Goal: Task Accomplishment & Management: Use online tool/utility

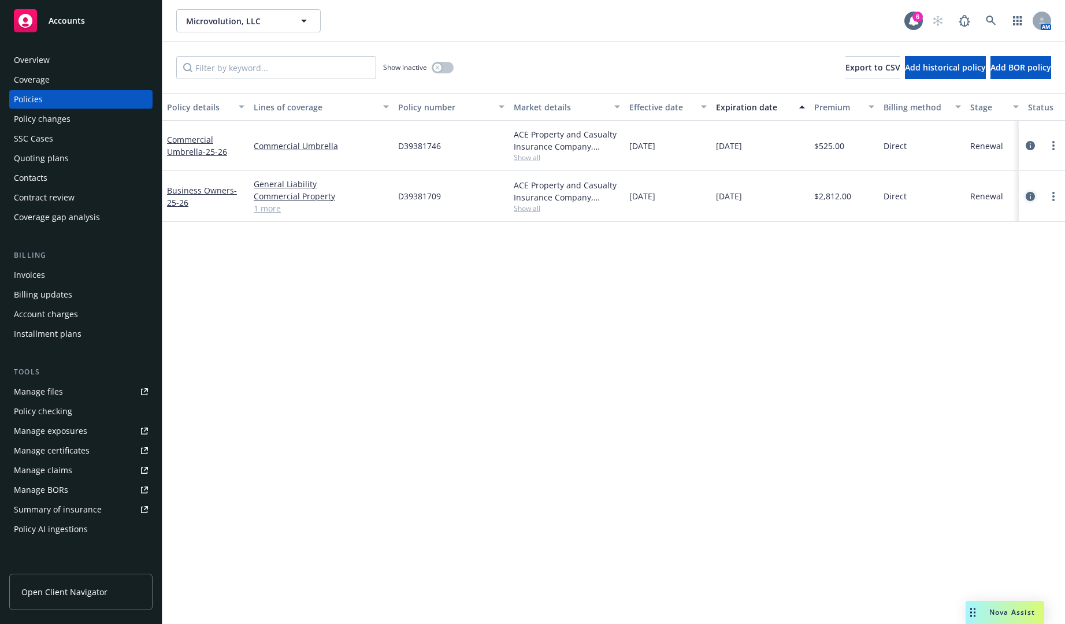
click at [817, 197] on icon "circleInformation" at bounding box center [1029, 196] width 9 height 9
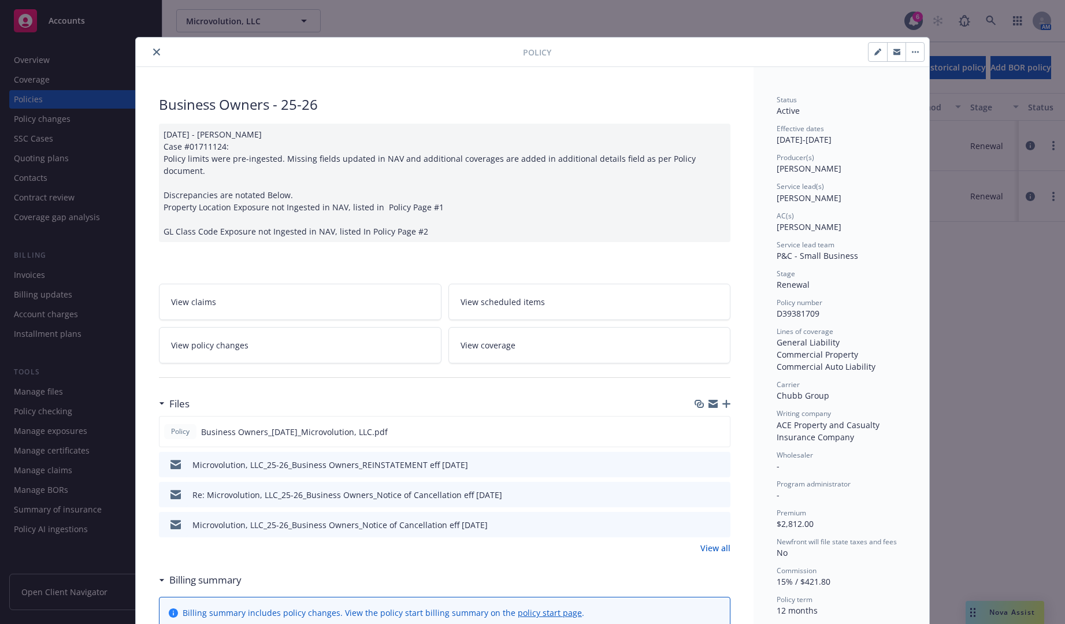
drag, startPoint x: 154, startPoint y: 53, endPoint x: 151, endPoint y: 43, distance: 10.4
click at [154, 53] on icon "close" at bounding box center [156, 52] width 7 height 7
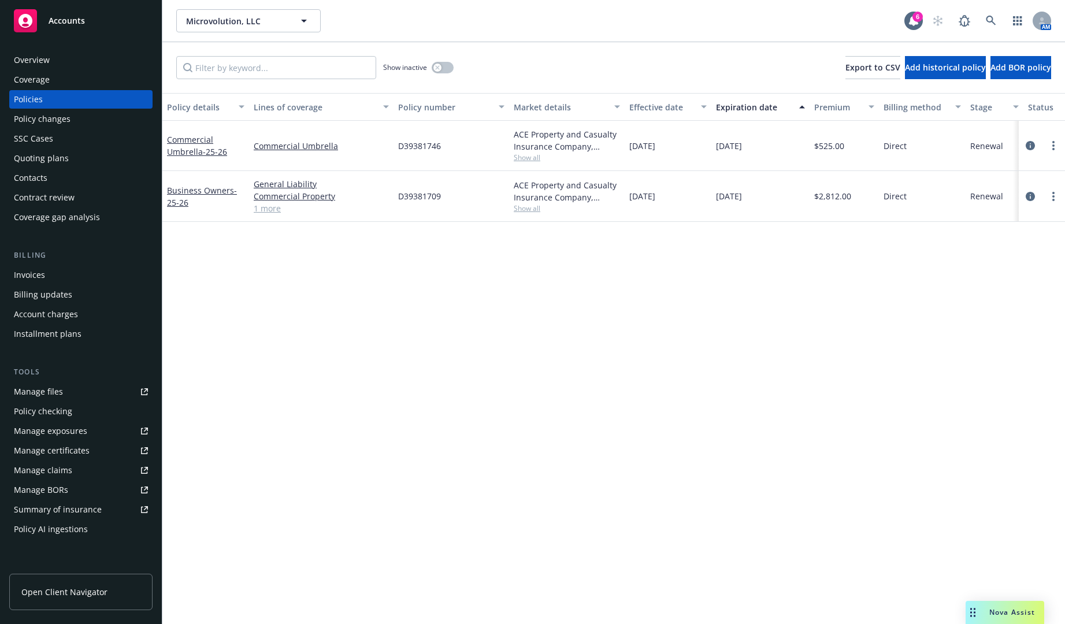
click at [67, 180] on div "Contacts" at bounding box center [81, 178] width 134 height 18
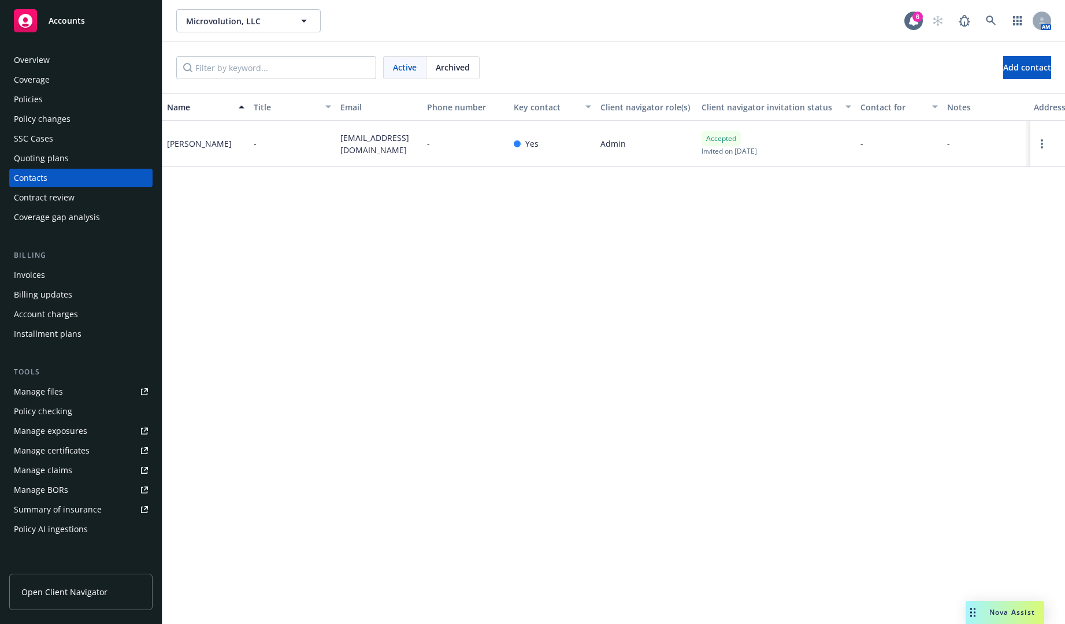
click at [82, 80] on div "Coverage" at bounding box center [81, 79] width 134 height 18
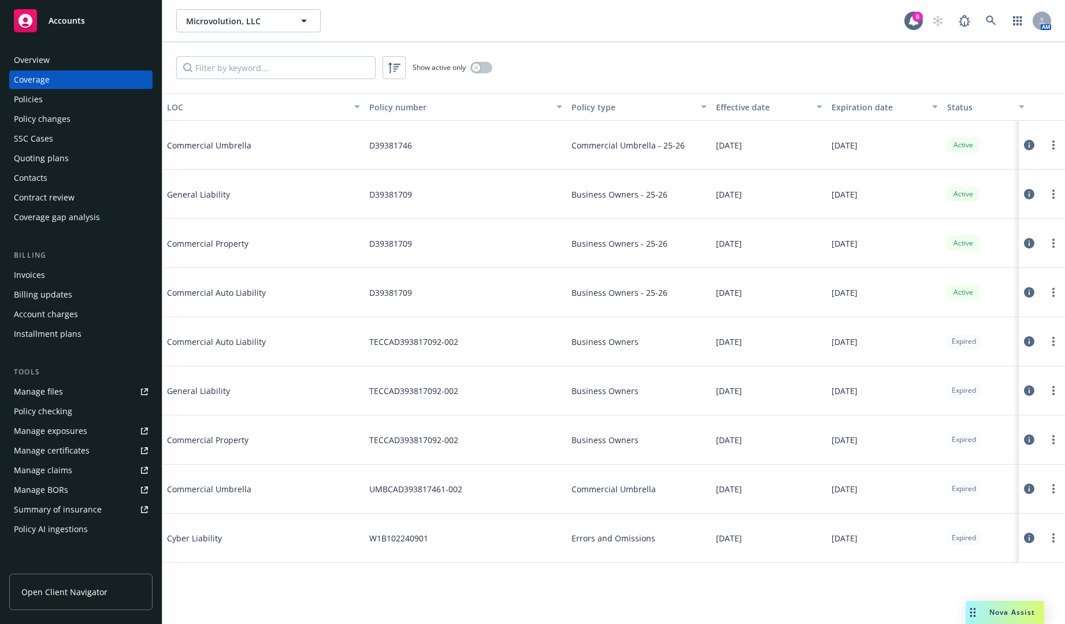
click at [93, 96] on div "Policies" at bounding box center [81, 99] width 134 height 18
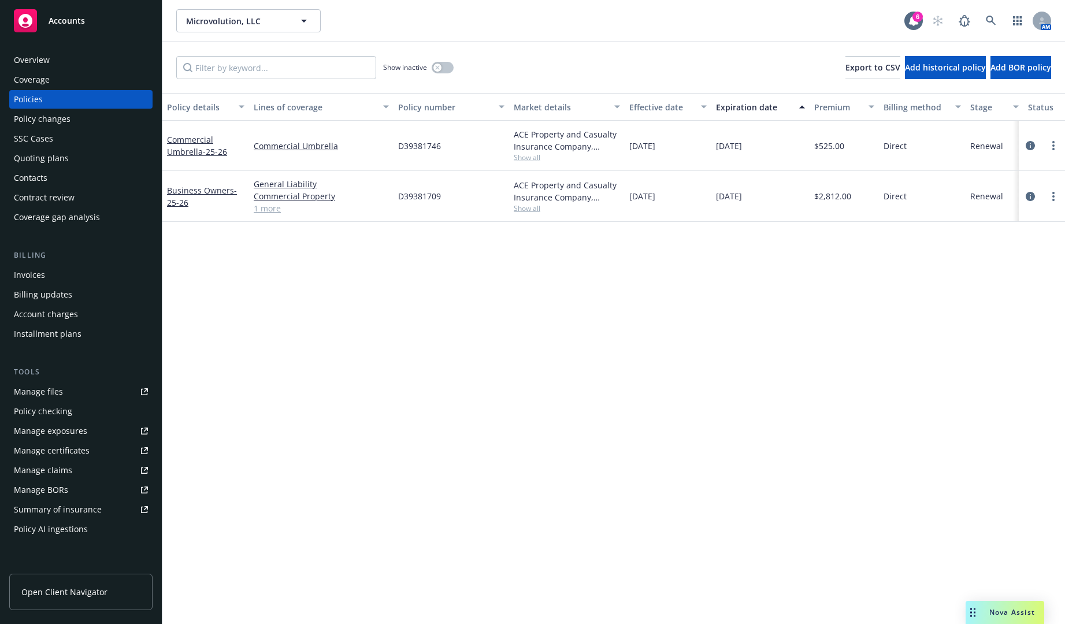
click at [86, 270] on div "Invoices" at bounding box center [81, 275] width 134 height 18
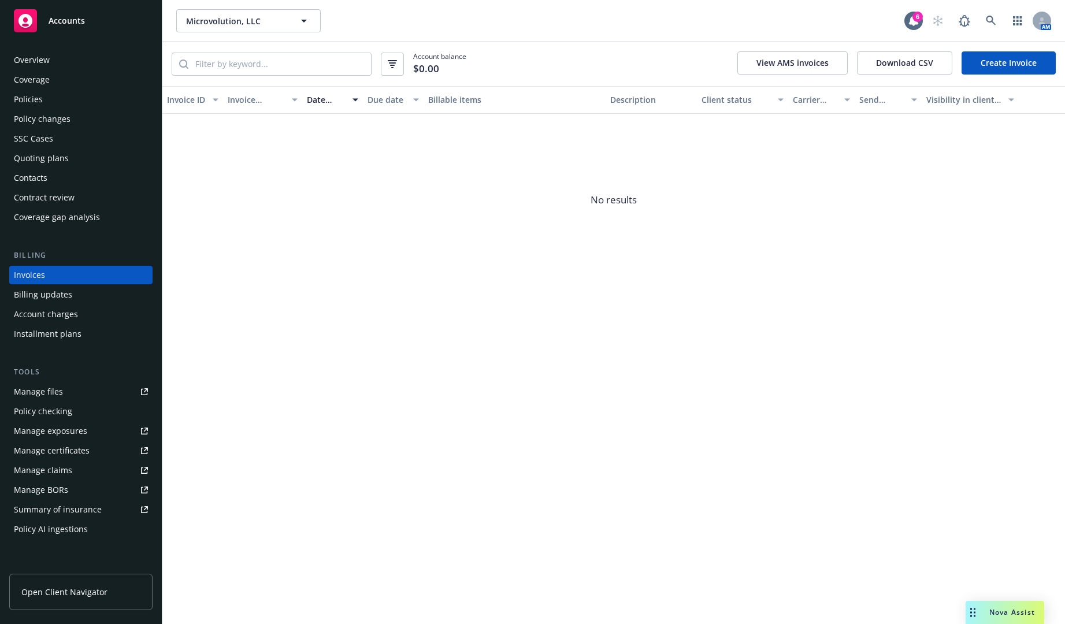
click at [82, 104] on div "Policies" at bounding box center [81, 99] width 134 height 18
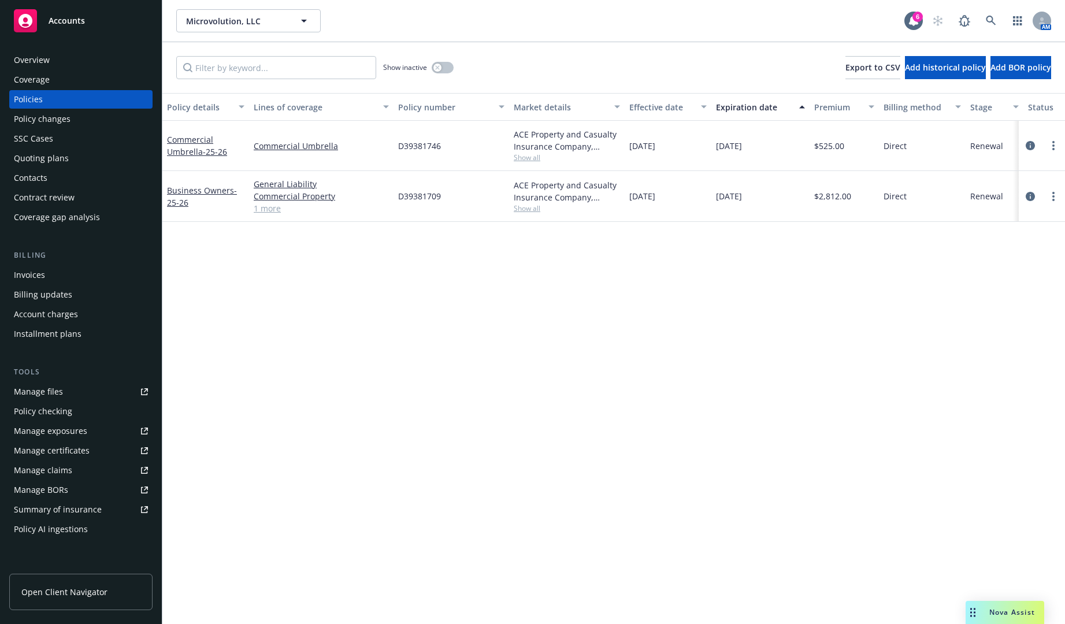
click at [77, 180] on div "Contacts" at bounding box center [81, 178] width 134 height 18
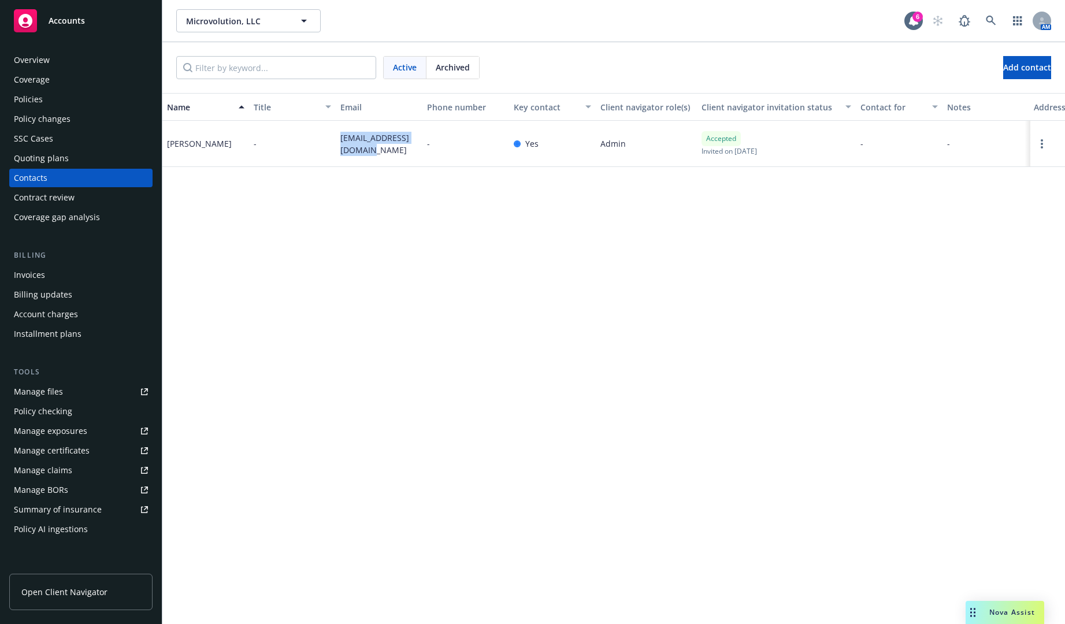
drag, startPoint x: 367, startPoint y: 162, endPoint x: 336, endPoint y: 144, distance: 35.5
click at [336, 144] on div "marc@microvolution.com" at bounding box center [379, 144] width 87 height 46
copy span "marc@microvolution.com"
click at [85, 100] on div "Policies" at bounding box center [81, 99] width 134 height 18
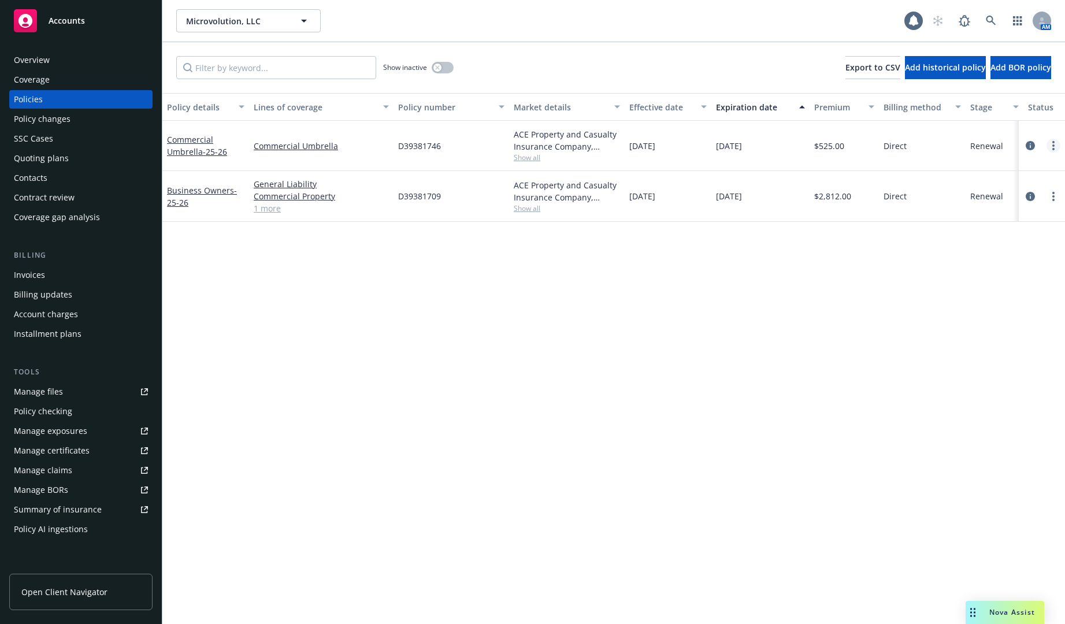
click at [817, 145] on link "more" at bounding box center [1053, 146] width 14 height 14
click at [720, 314] on div "Policy details Lines of coverage Policy number Market details Effective date Ex…" at bounding box center [613, 358] width 902 height 531
click at [817, 195] on link "more" at bounding box center [1053, 196] width 14 height 14
click at [817, 350] on link "Copy logging email" at bounding box center [992, 358] width 136 height 23
click at [817, 196] on icon "circleInformation" at bounding box center [1029, 196] width 9 height 9
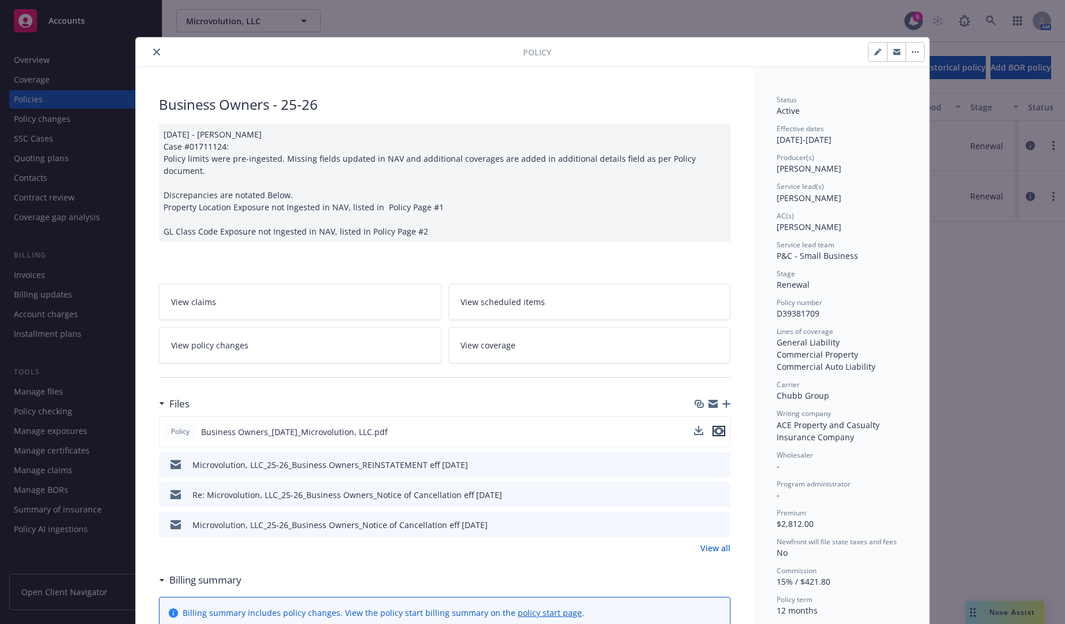
click at [718, 427] on icon "preview file" at bounding box center [718, 431] width 10 height 8
click at [150, 49] on button "close" at bounding box center [157, 52] width 14 height 14
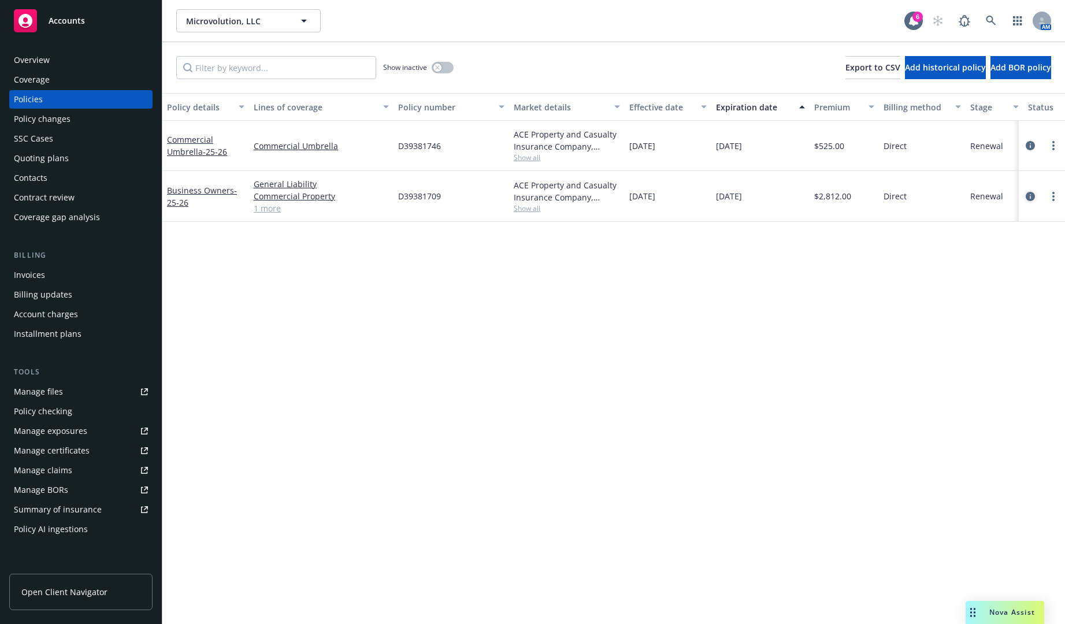
click at [817, 195] on icon "circleInformation" at bounding box center [1029, 196] width 9 height 9
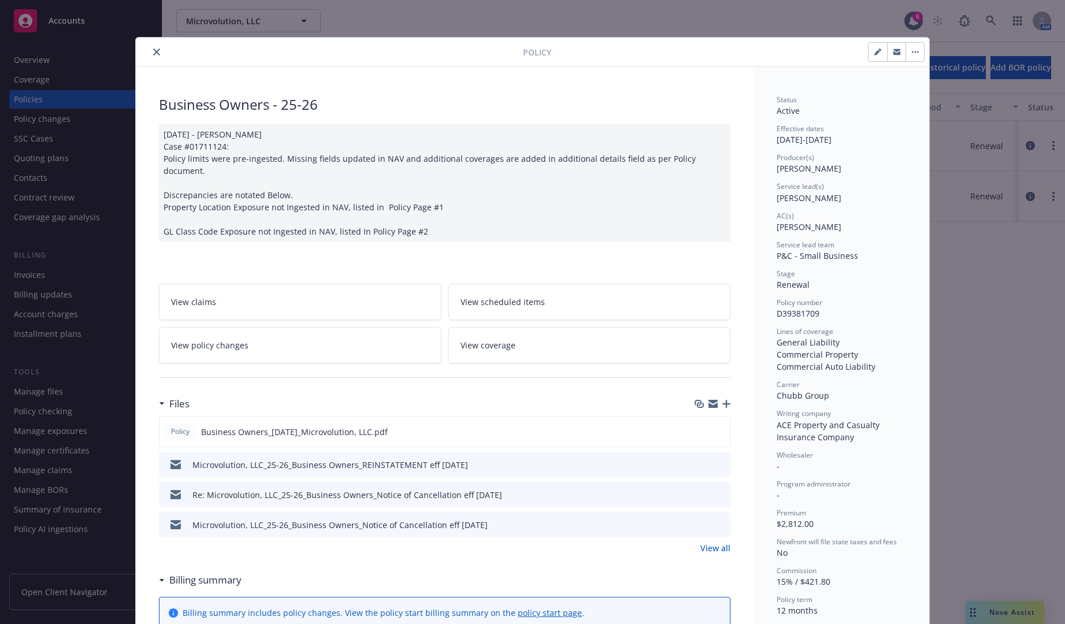
scroll to position [35, 0]
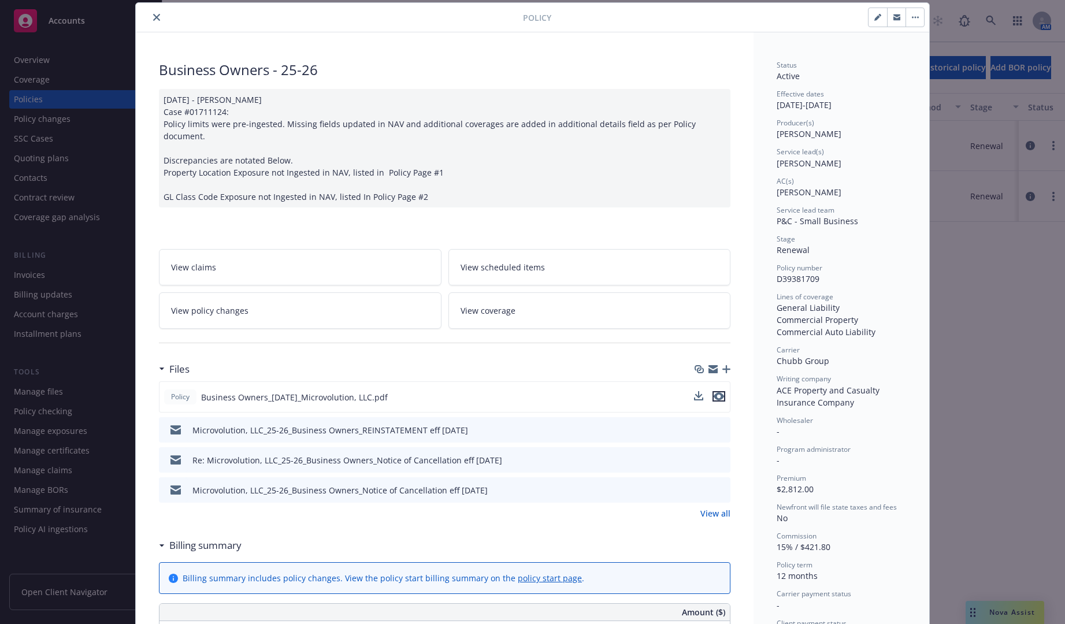
click at [718, 392] on icon "preview file" at bounding box center [718, 396] width 10 height 8
click at [155, 14] on icon "close" at bounding box center [156, 17] width 7 height 7
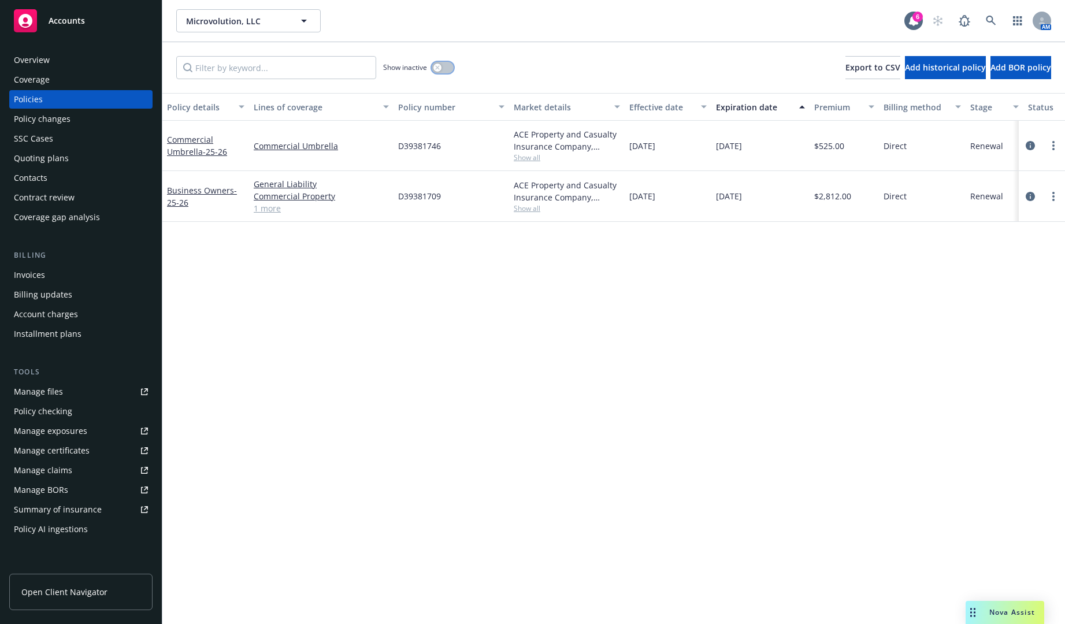
click at [437, 68] on icon "button" at bounding box center [437, 67] width 4 height 4
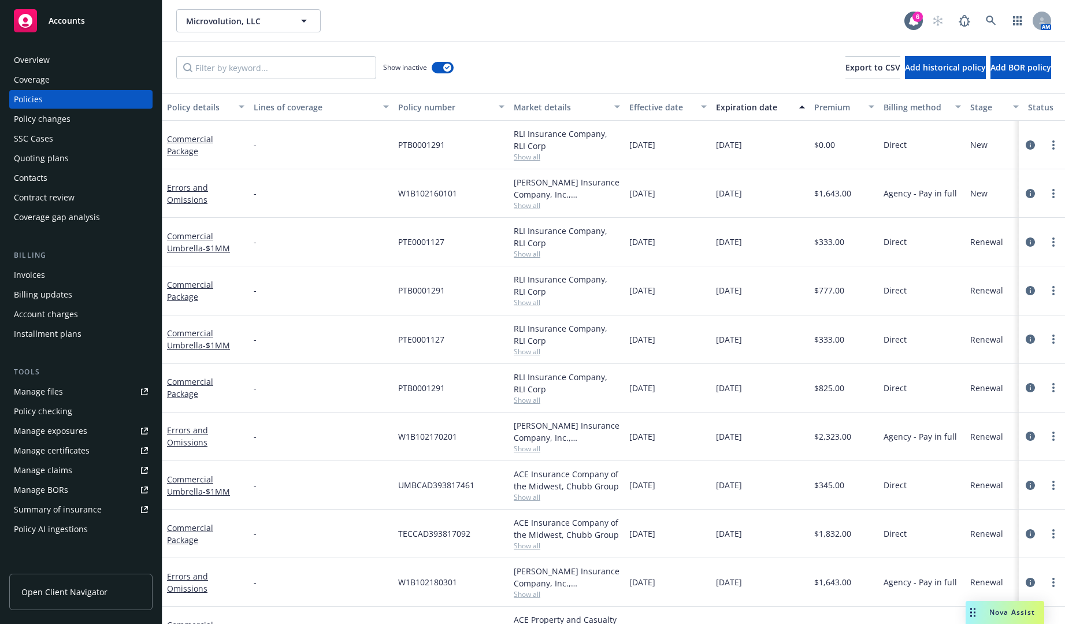
click at [746, 108] on div "Expiration date" at bounding box center [754, 107] width 76 height 12
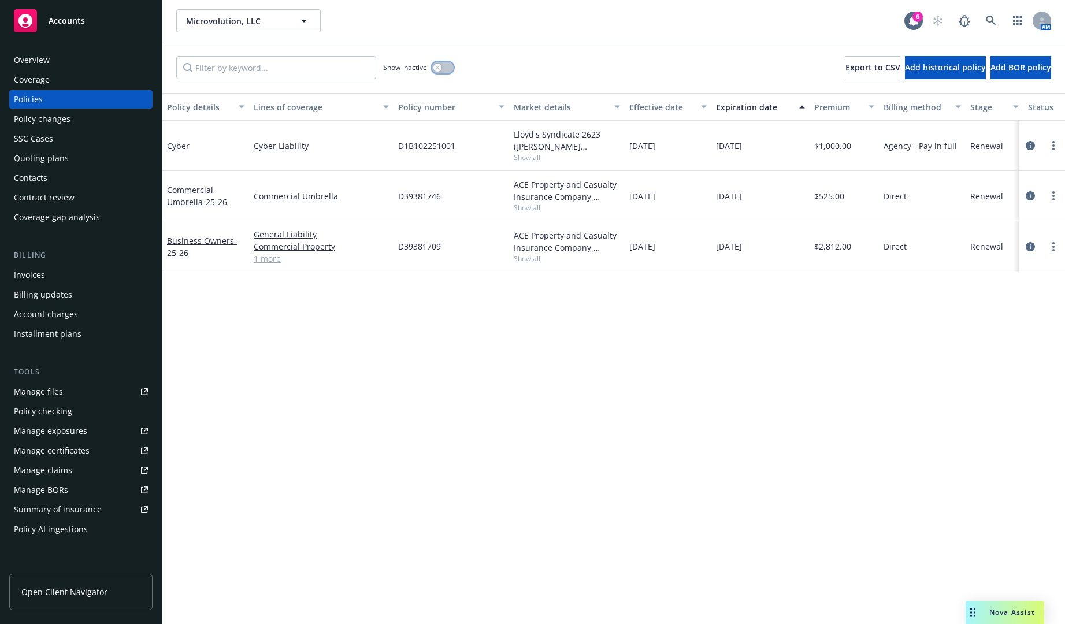
click at [438, 69] on icon "button" at bounding box center [437, 67] width 4 height 4
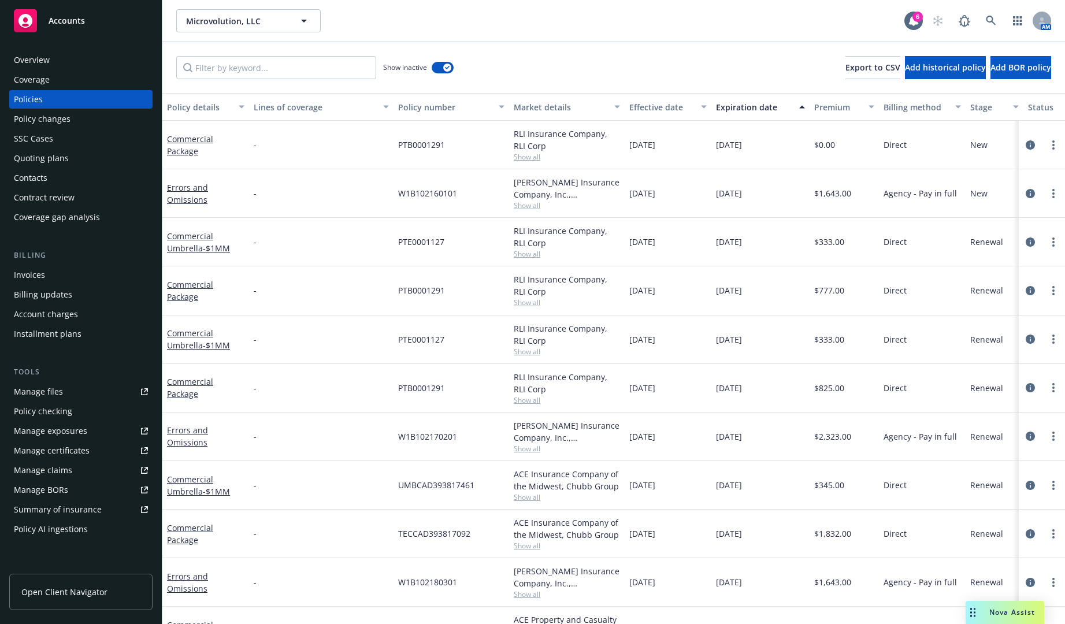
click at [758, 105] on div "Expiration date" at bounding box center [754, 107] width 76 height 12
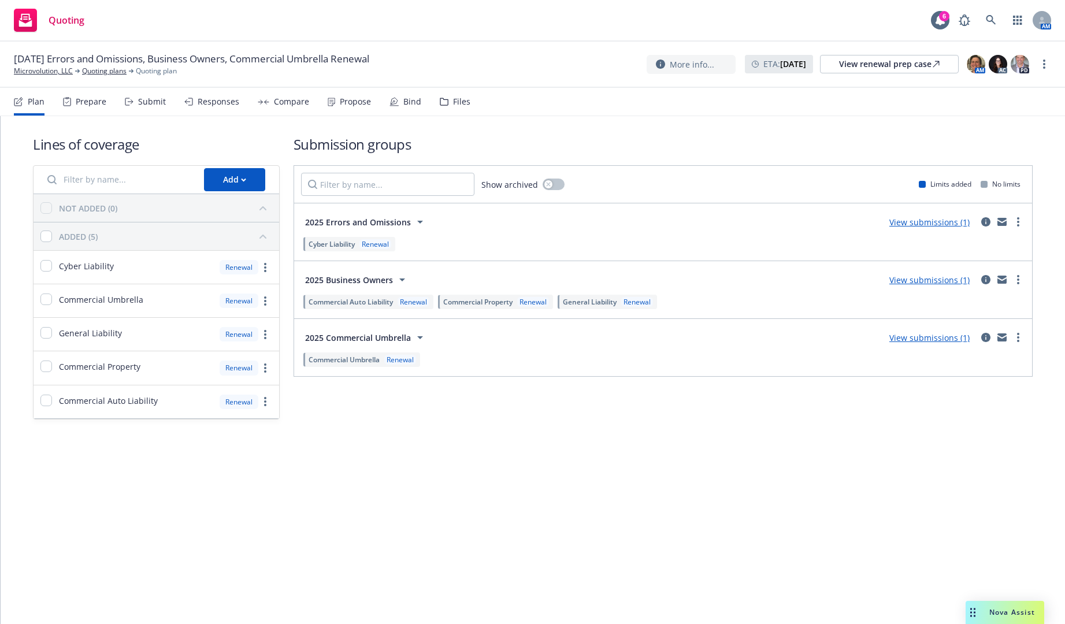
click at [148, 103] on div "Submit" at bounding box center [152, 101] width 28 height 9
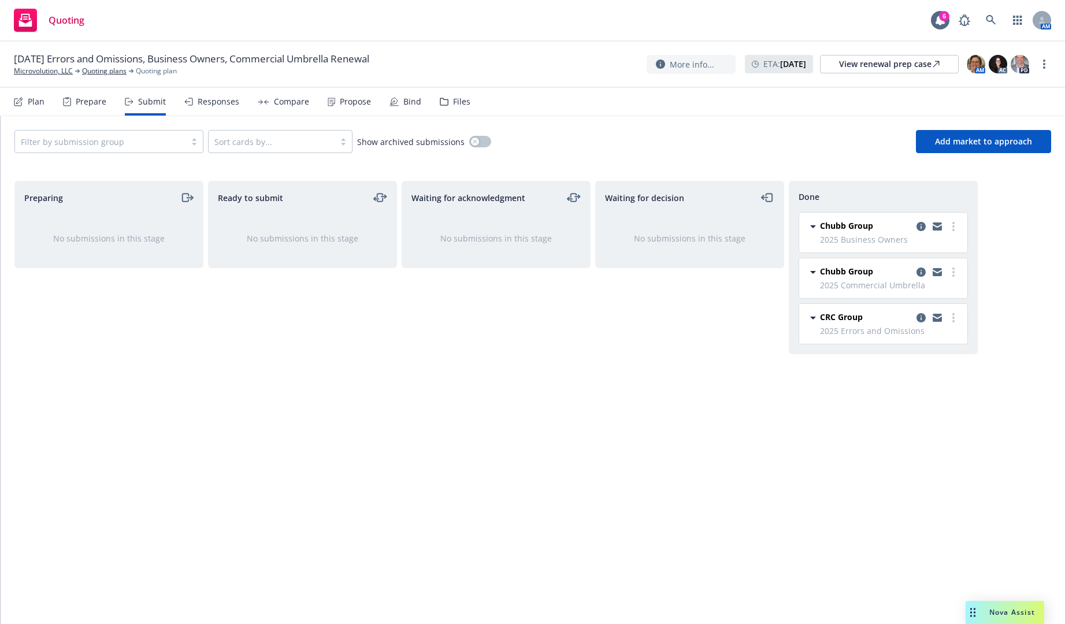
click at [222, 103] on div "Responses" at bounding box center [219, 101] width 42 height 9
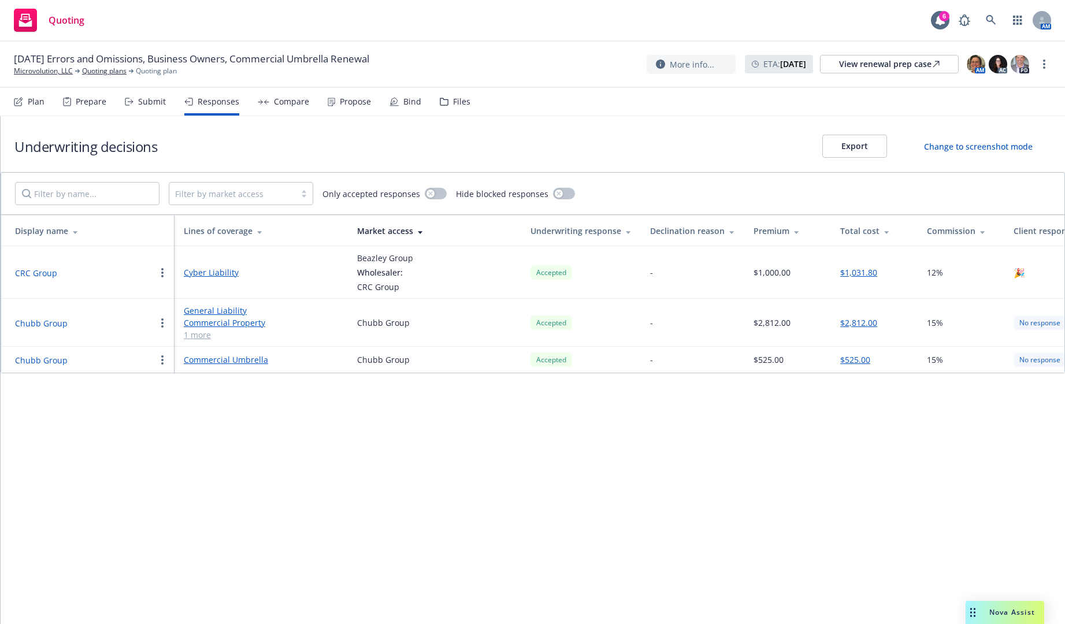
click at [288, 103] on div "Compare" at bounding box center [291, 101] width 35 height 9
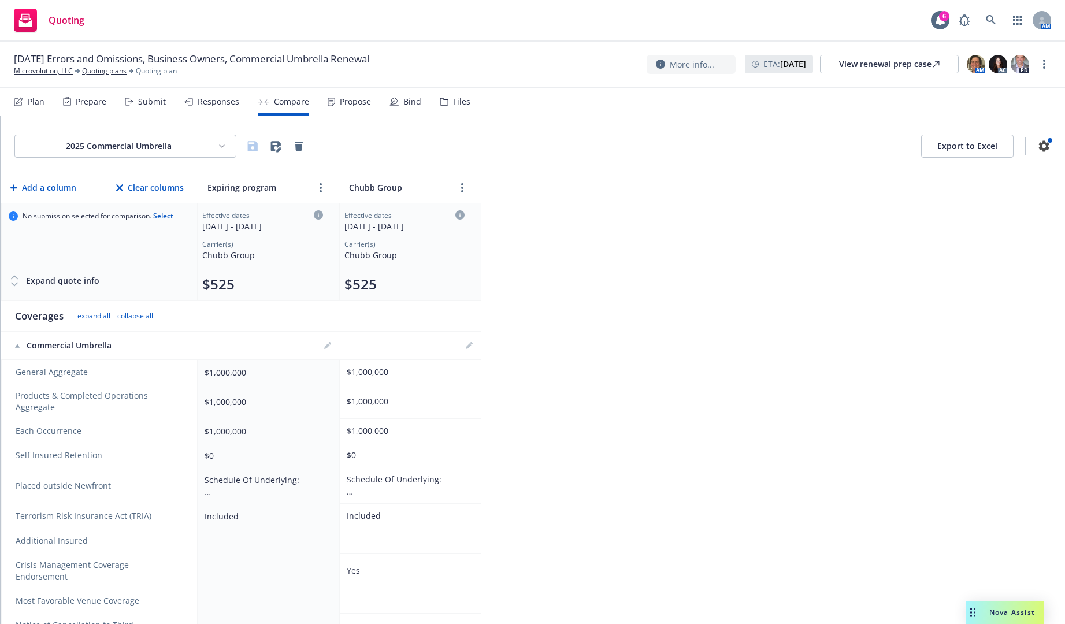
click at [409, 101] on div "Bind" at bounding box center [412, 101] width 18 height 9
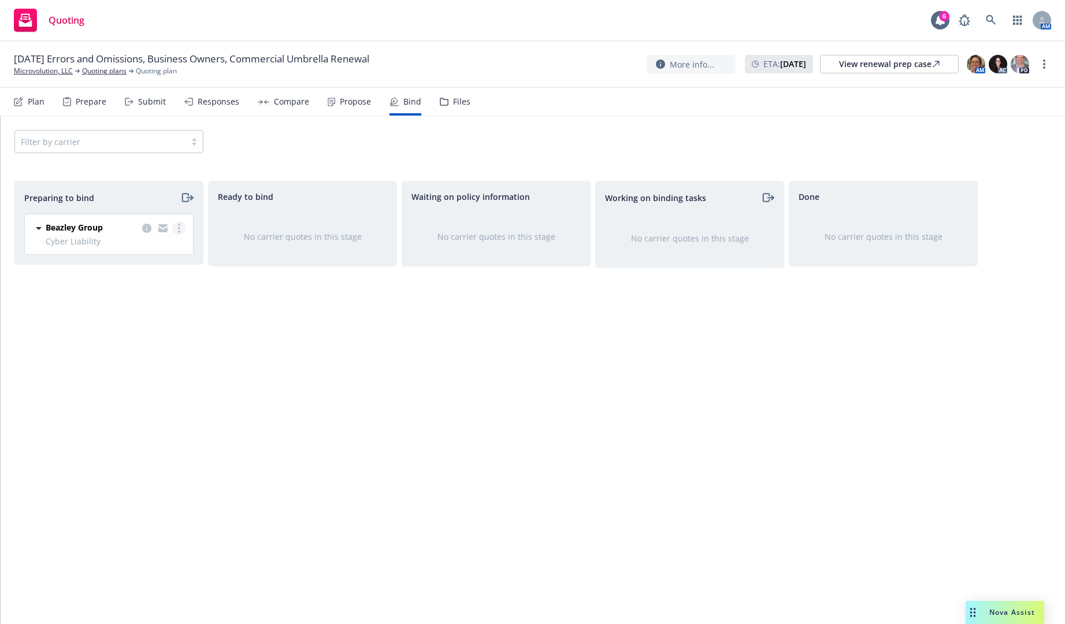
click at [183, 229] on link "more" at bounding box center [179, 228] width 14 height 14
click at [164, 270] on link "Log bind order" at bounding box center [128, 274] width 113 height 23
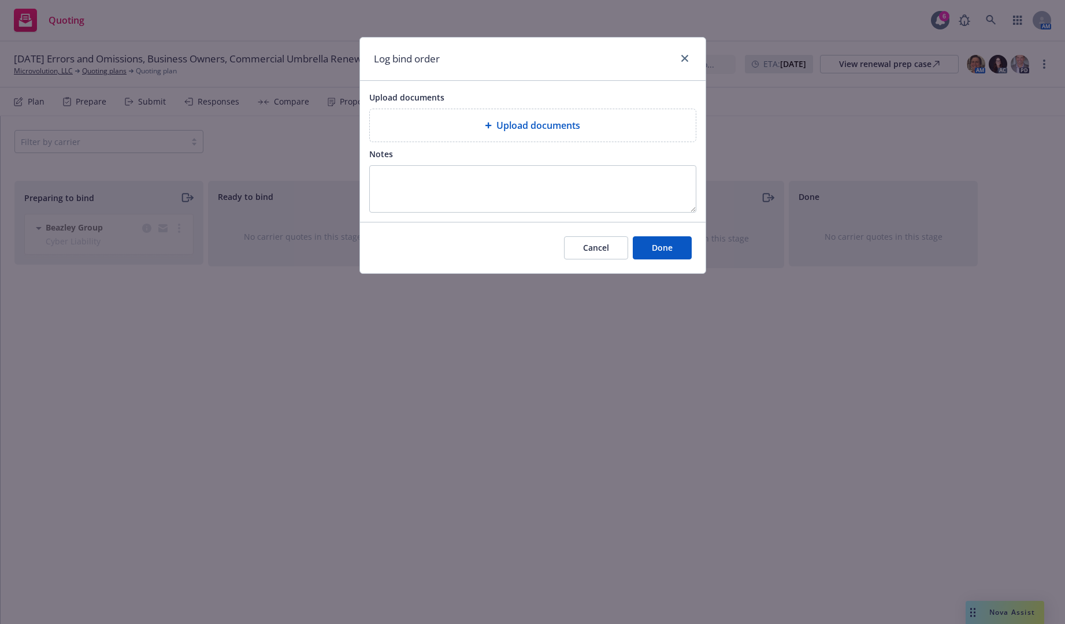
click at [566, 132] on span "Upload documents" at bounding box center [538, 125] width 84 height 14
drag, startPoint x: 582, startPoint y: 250, endPoint x: 643, endPoint y: 252, distance: 61.3
click at [643, 252] on div "Cancel Done" at bounding box center [628, 247] width 128 height 23
click at [643, 252] on button "Done" at bounding box center [662, 247] width 59 height 23
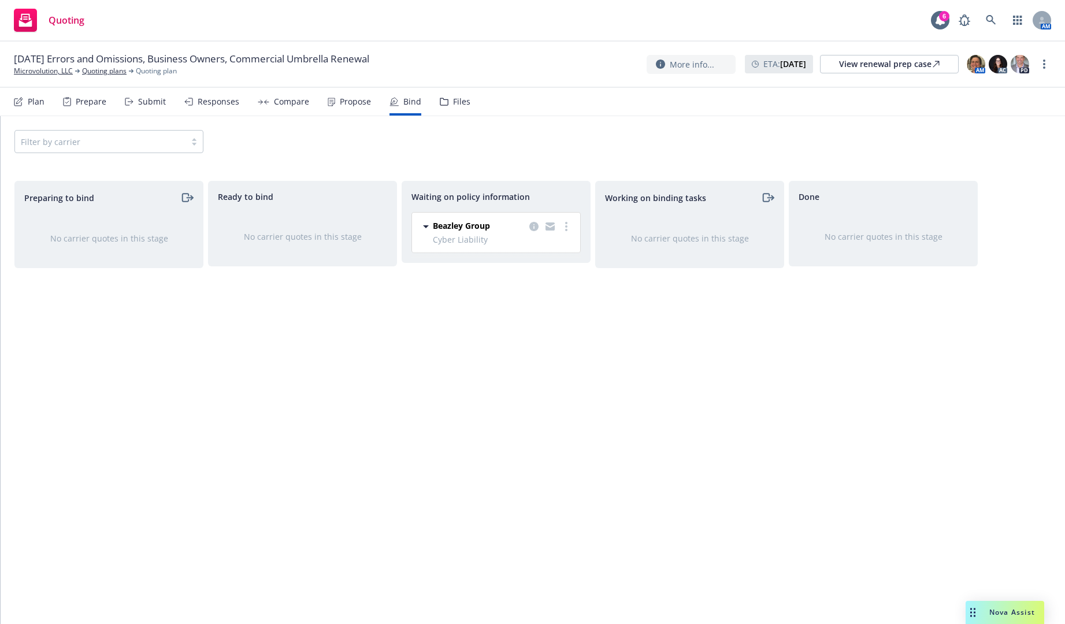
click at [285, 334] on div "Ready to bind No carrier quotes in this stage" at bounding box center [302, 390] width 189 height 419
click at [574, 228] on div "Beazley Group Cyber Liability 08/21/2025 - 08/21/2026 Thursday, September 18, 2…" at bounding box center [496, 233] width 168 height 40
click at [563, 229] on link "more" at bounding box center [566, 227] width 14 height 14
drag, startPoint x: 551, startPoint y: 264, endPoint x: 548, endPoint y: 258, distance: 7.0
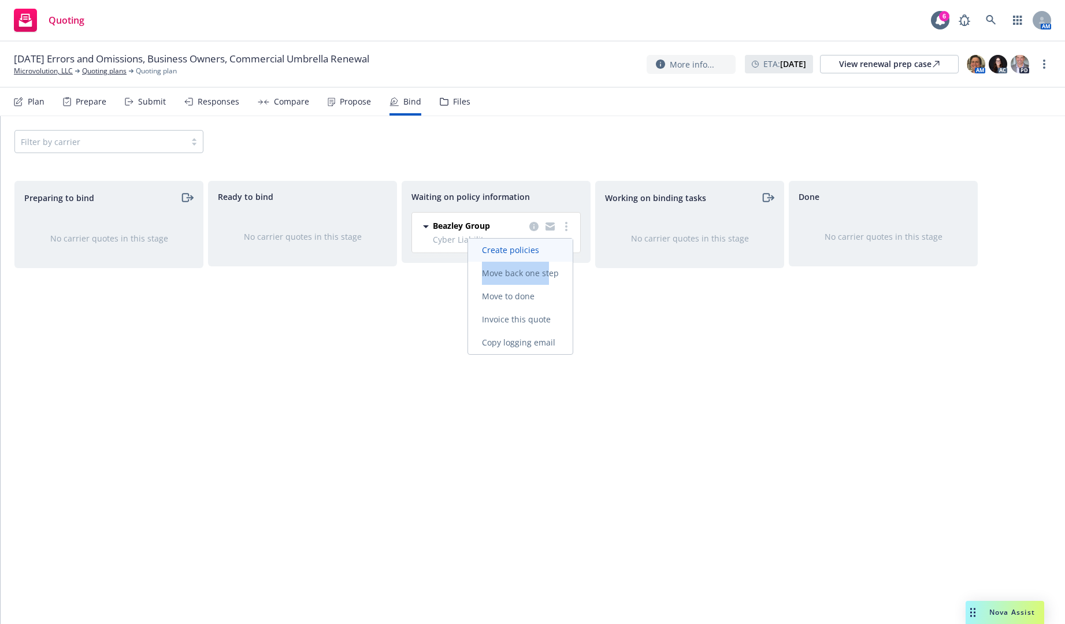
click at [548, 258] on div "Create policies Move back one step Move to done Invoice this quote Copy logging…" at bounding box center [520, 297] width 105 height 116
click at [542, 252] on span "Create policies" at bounding box center [510, 249] width 85 height 11
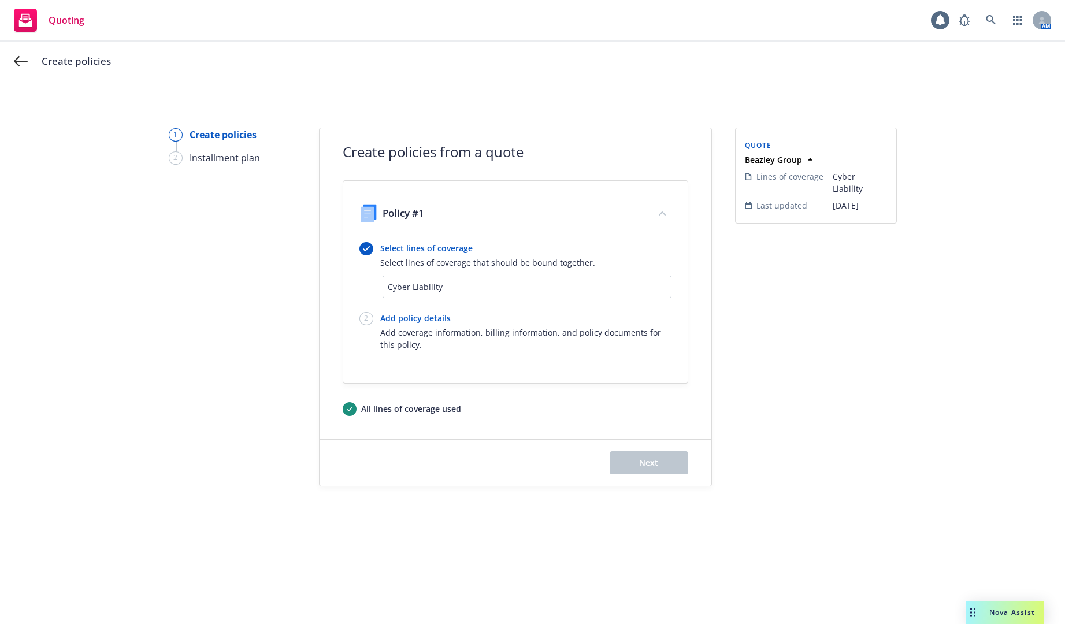
click at [428, 319] on link "Add policy details" at bounding box center [525, 318] width 291 height 12
select select "12"
select select "CA"
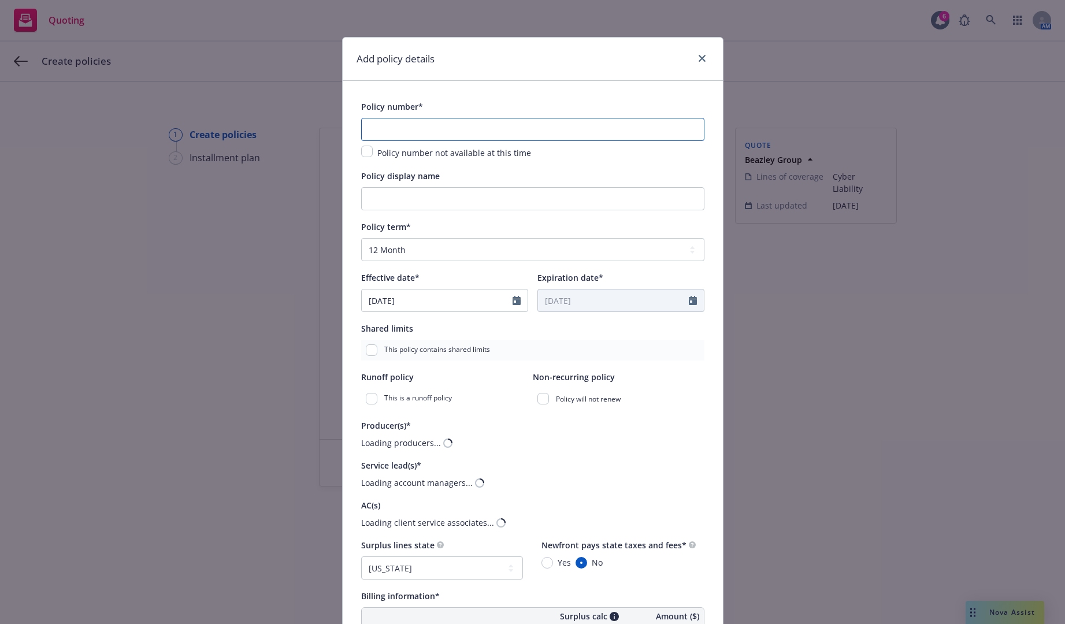
click at [418, 133] on input "text" at bounding box center [532, 129] width 343 height 23
paste input "D1B102251001"
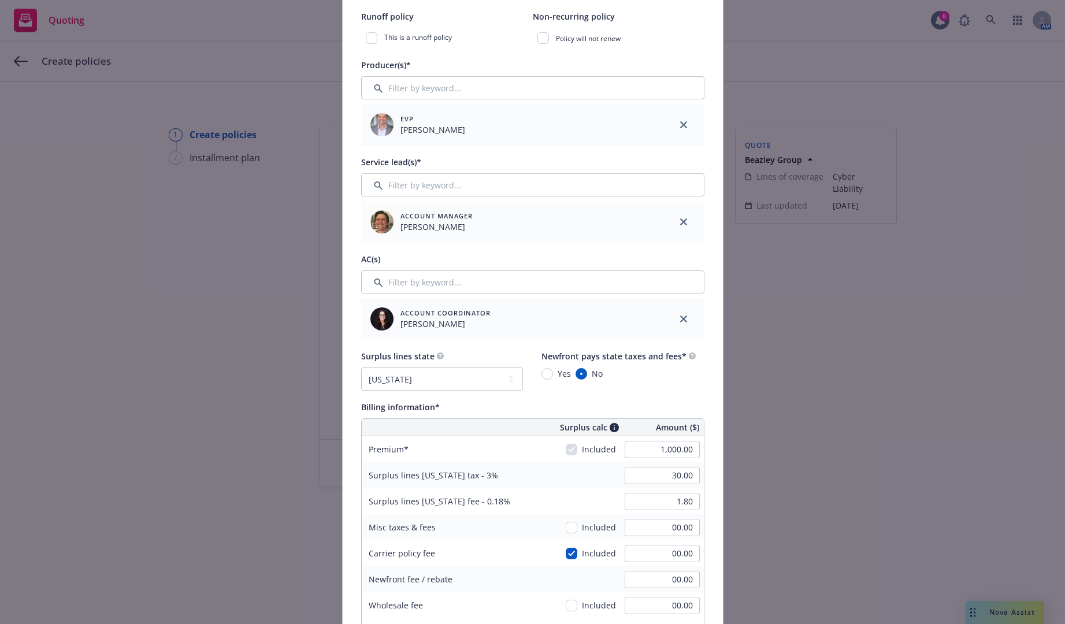
scroll to position [404, 0]
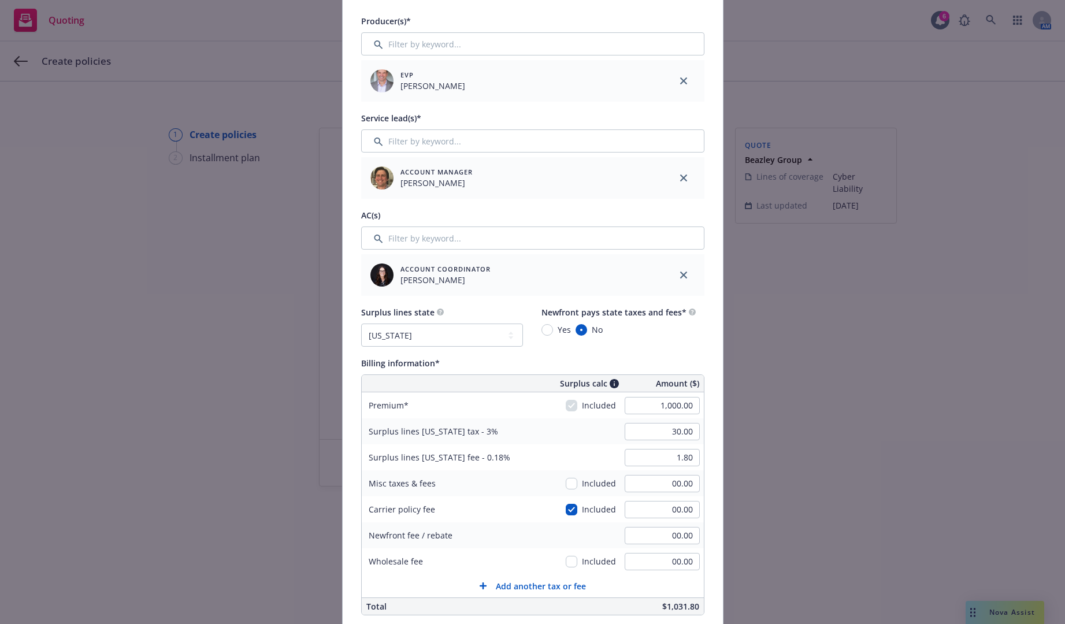
type input "D1B102251001"
click at [150, 435] on div "Add policy details Policy number* D1B102251001 Policy number not available at t…" at bounding box center [532, 312] width 1065 height 624
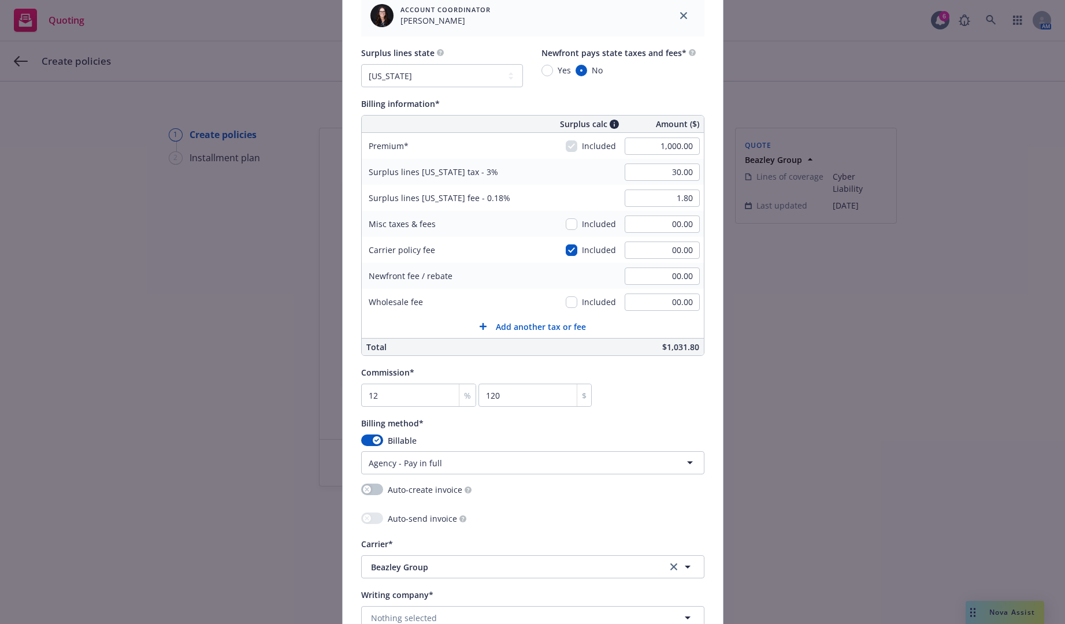
scroll to position [693, 0]
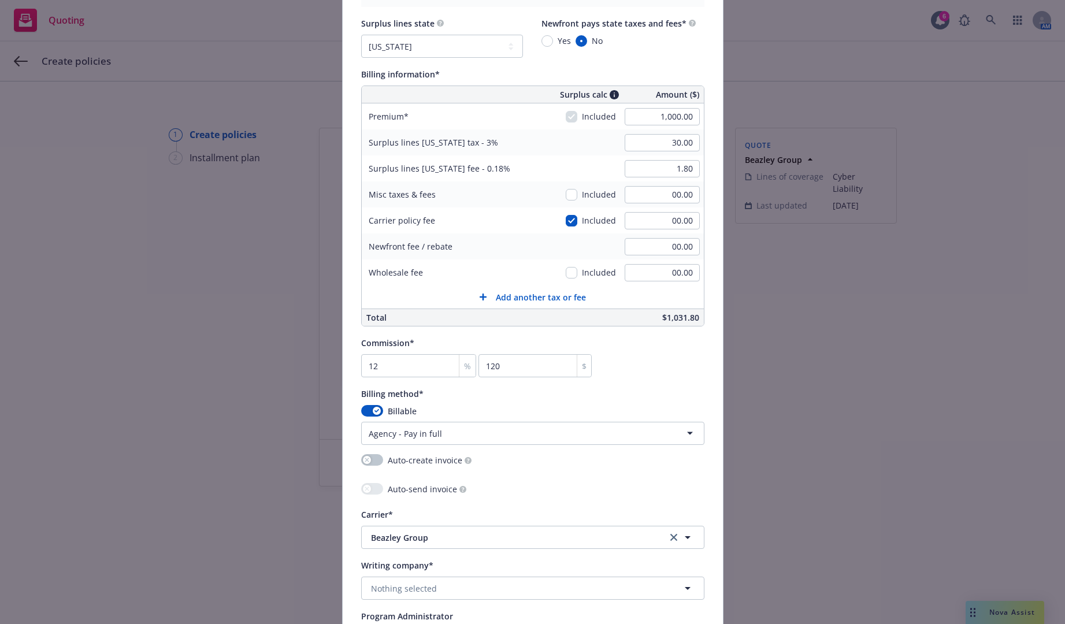
click at [219, 454] on div "Add policy details Policy number* D1B102251001 Policy number not available at t…" at bounding box center [532, 312] width 1065 height 624
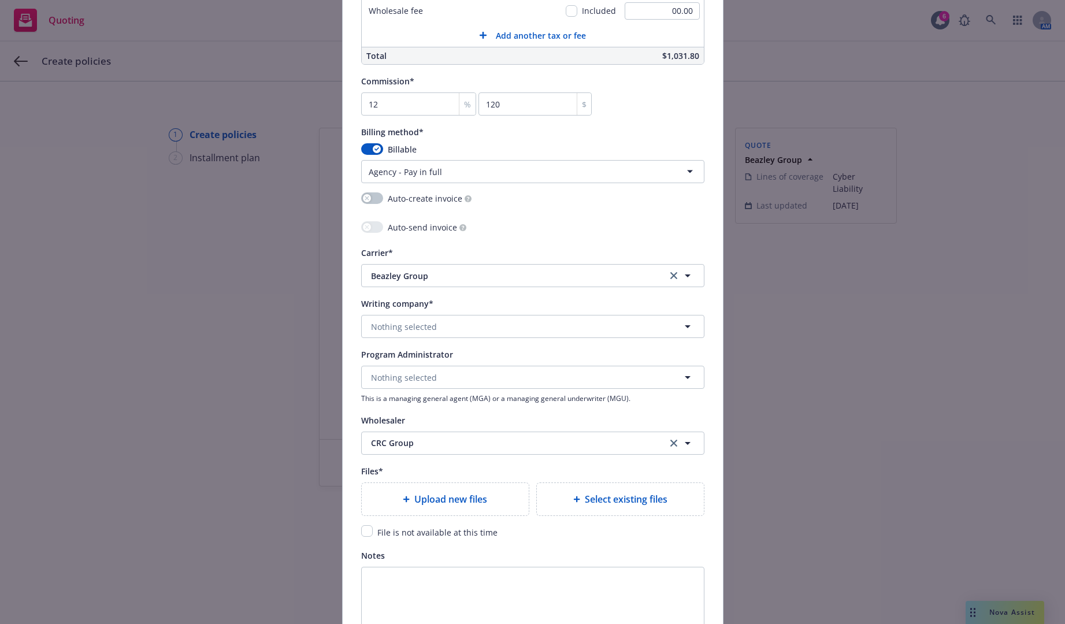
scroll to position [982, 0]
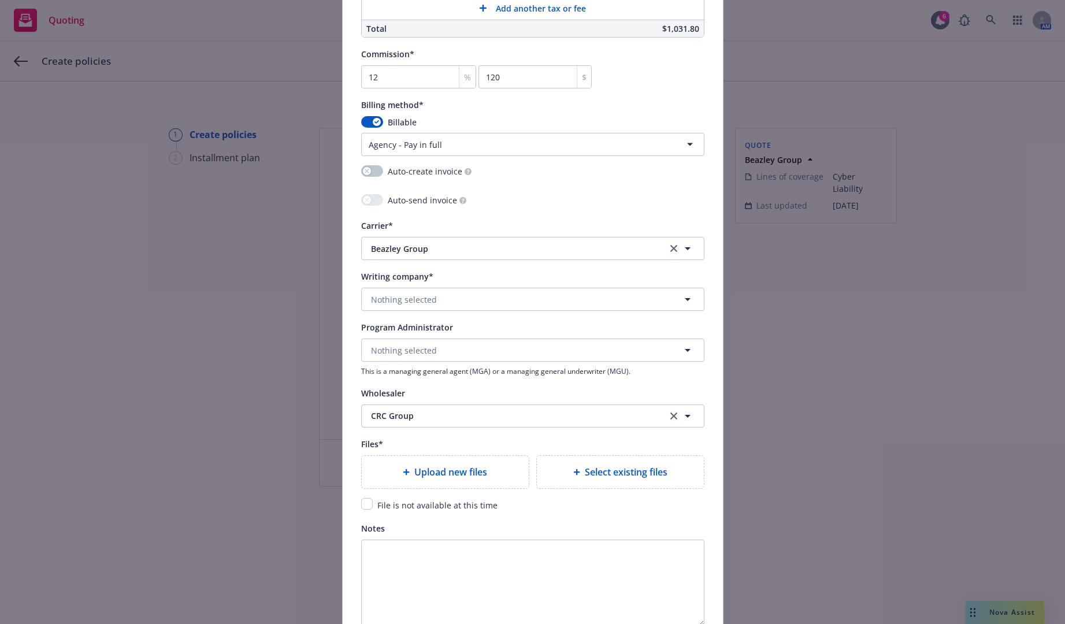
click at [452, 469] on span "Upload new files" at bounding box center [450, 472] width 73 height 14
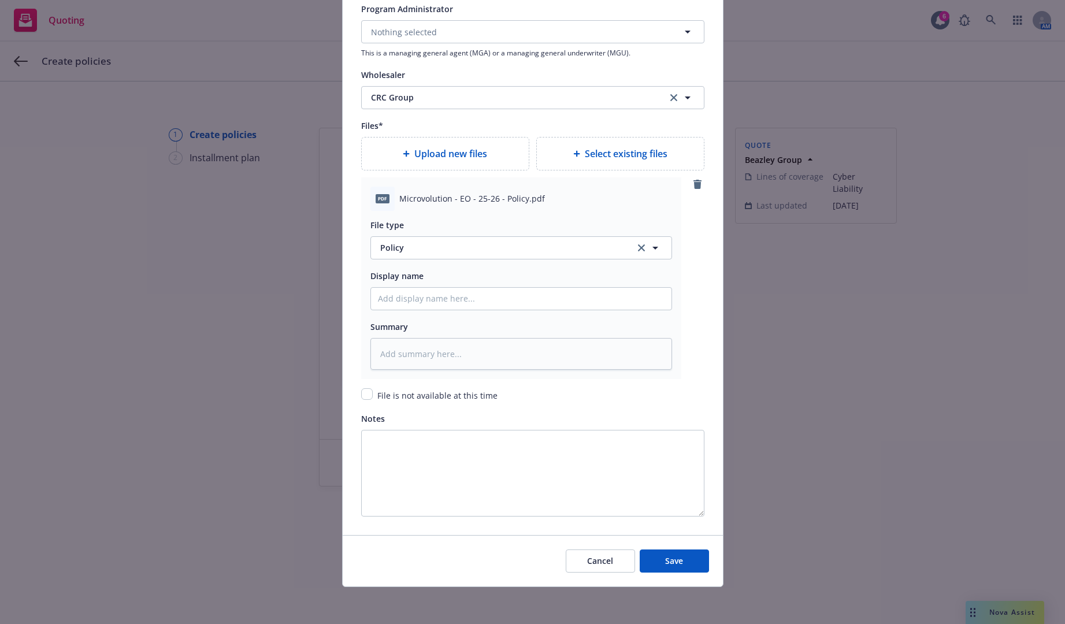
scroll to position [1185, 0]
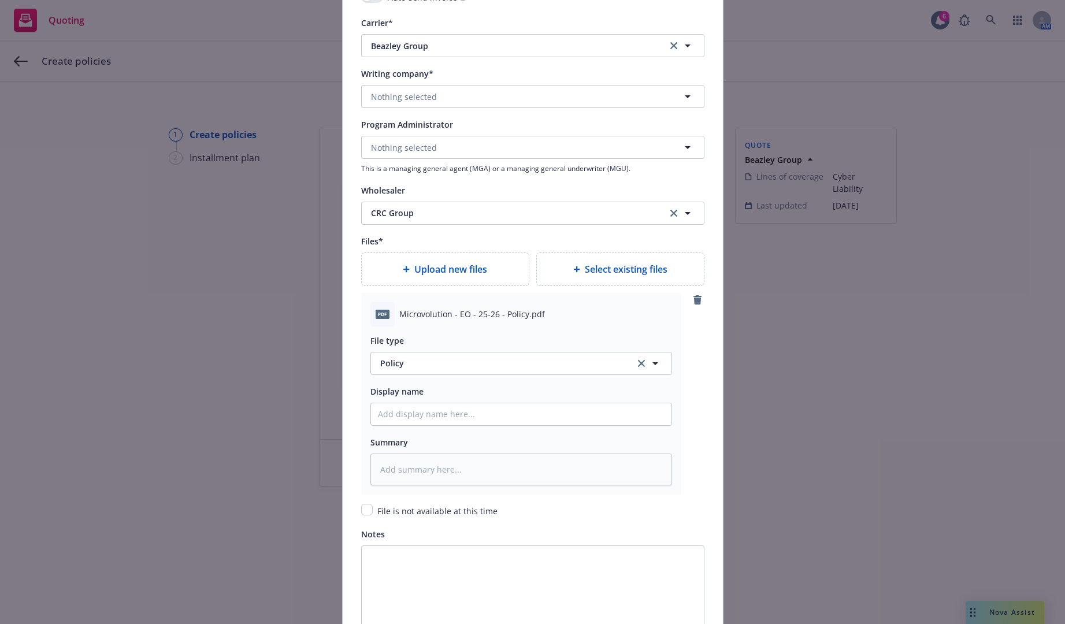
click at [447, 104] on button "Nothing selected" at bounding box center [532, 96] width 343 height 23
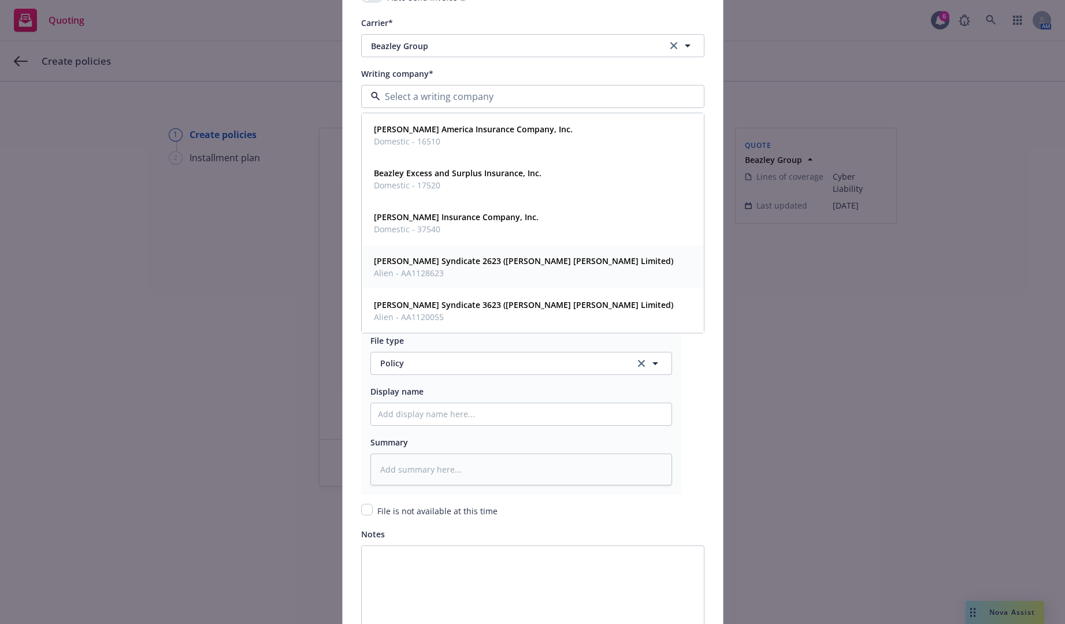
click at [567, 270] on div "Lloyd's Syndicate 2623 (Beazley Furlonge Limited) Alien - AA1128623" at bounding box center [532, 266] width 327 height 29
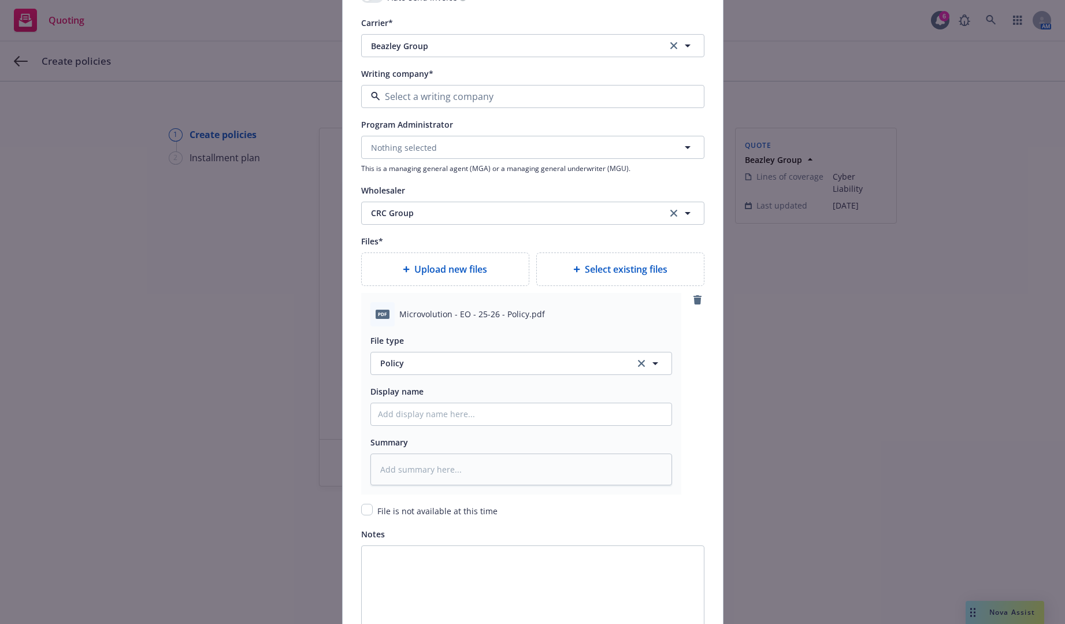
type textarea "x"
click at [241, 329] on div "Add policy details Policy number* D1B102251001 Policy number not available at t…" at bounding box center [532, 312] width 1065 height 624
click at [485, 47] on span "Beazley Group" at bounding box center [510, 46] width 278 height 12
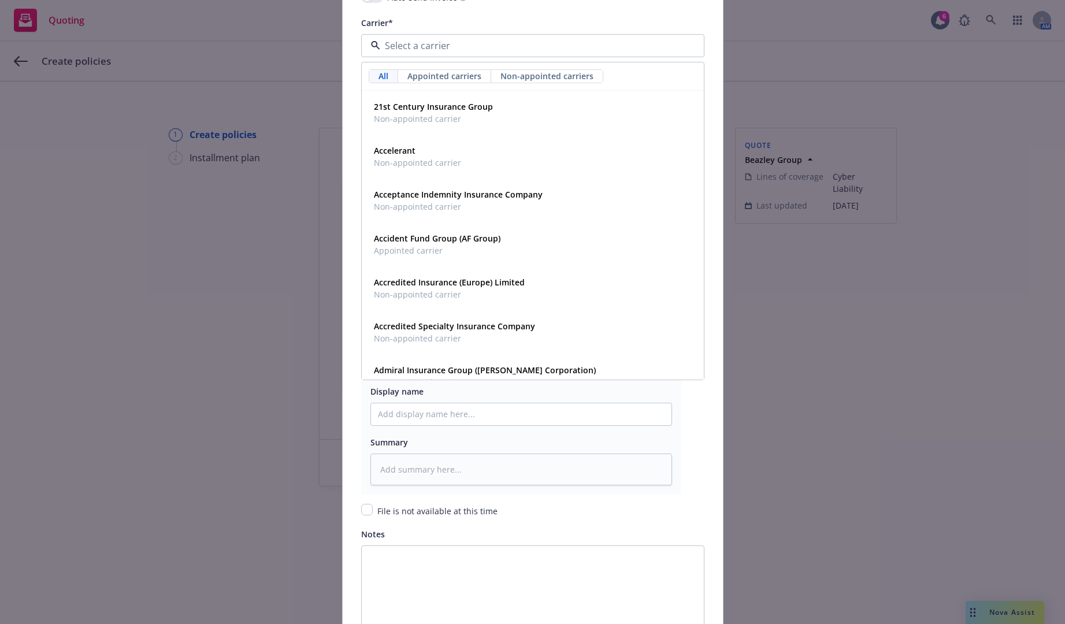
click at [482, 25] on div "Carrier*" at bounding box center [532, 23] width 343 height 14
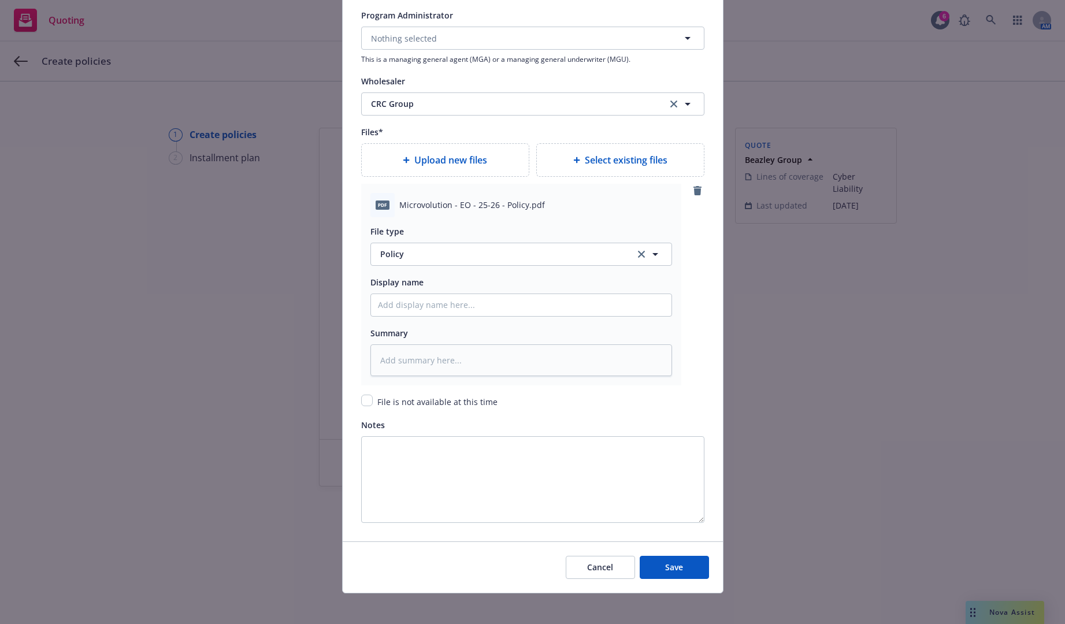
scroll to position [1300, 0]
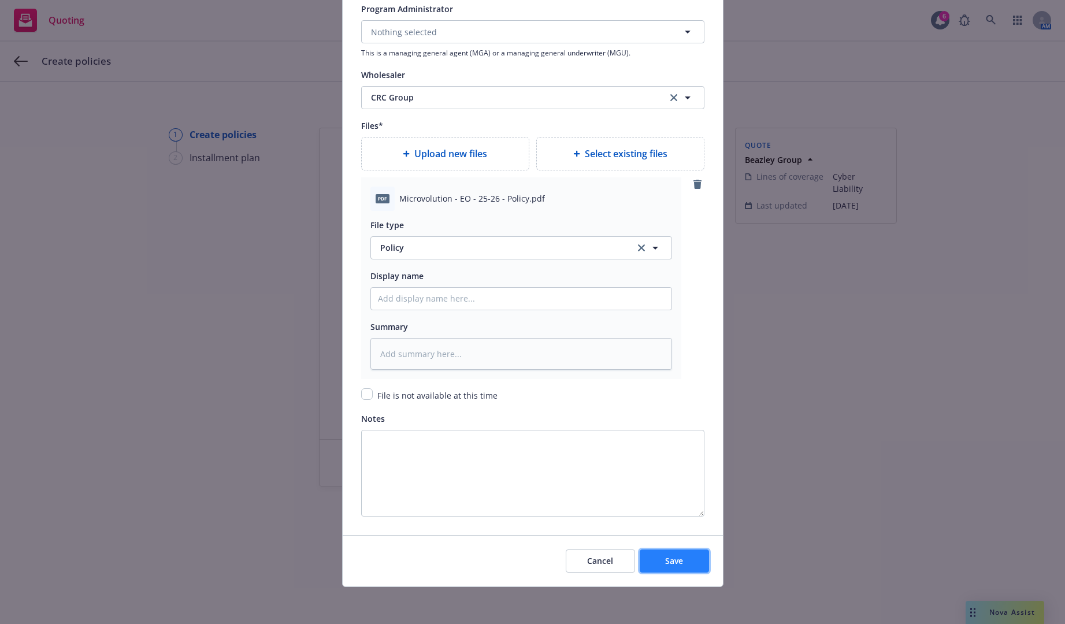
click at [677, 552] on button "Save" at bounding box center [674, 560] width 69 height 23
type textarea "x"
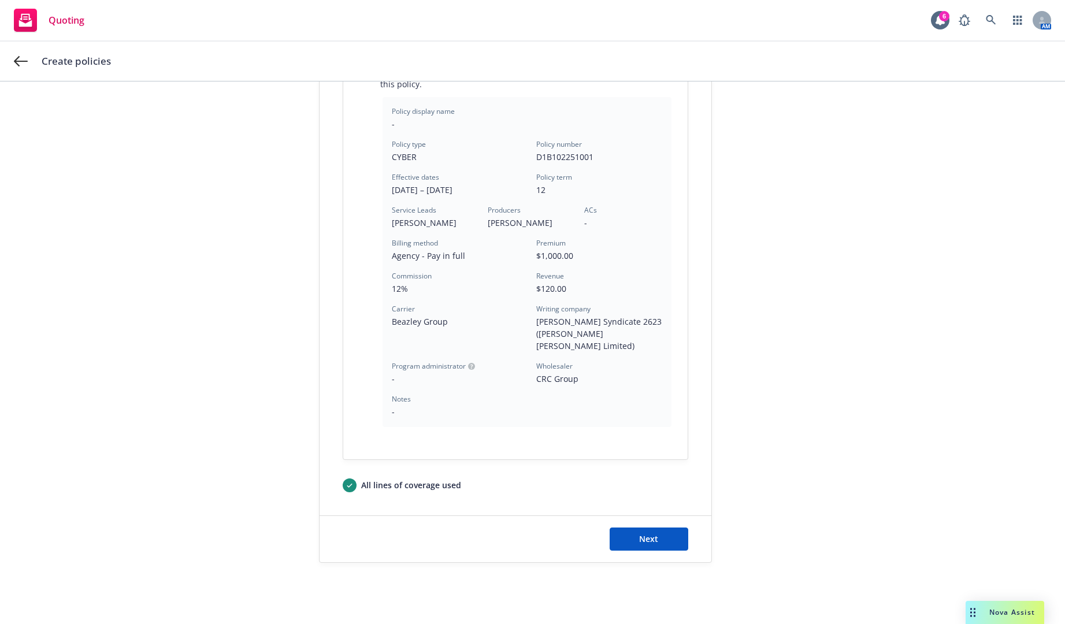
scroll to position [261, 0]
click at [664, 532] on button "Next" at bounding box center [648, 538] width 79 height 23
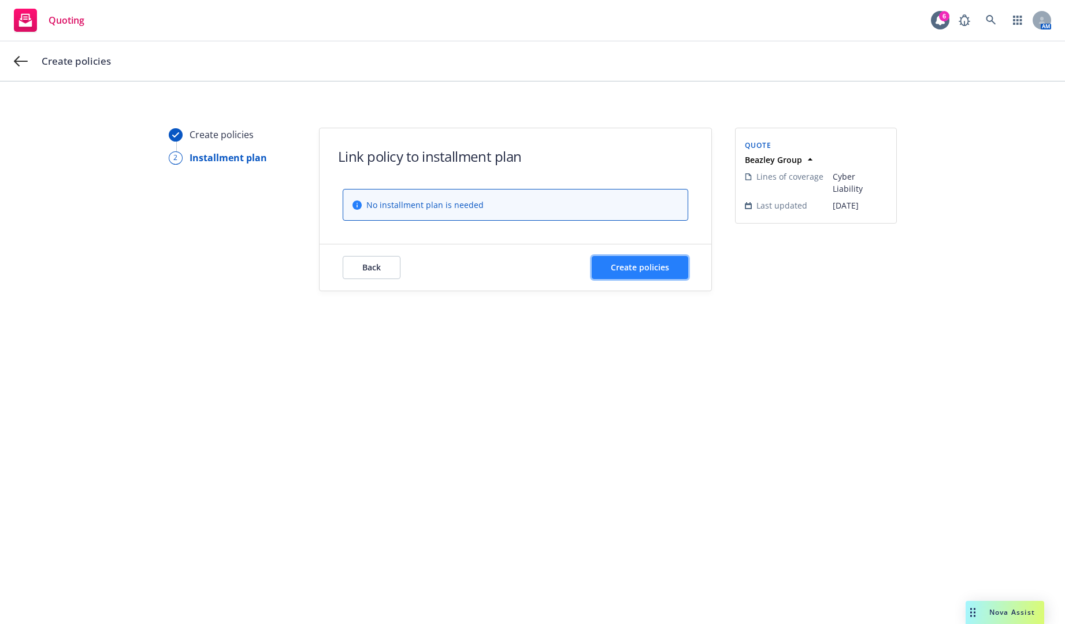
click at [631, 259] on button "Create policies" at bounding box center [640, 267] width 96 height 23
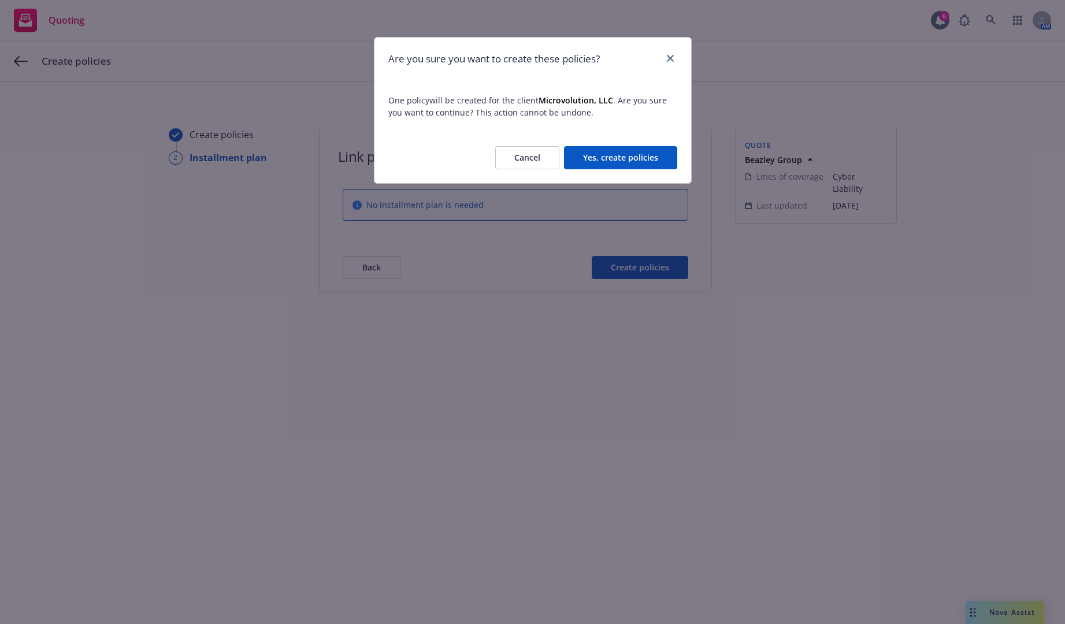
click at [626, 162] on button "Yes, create policies" at bounding box center [620, 157] width 113 height 23
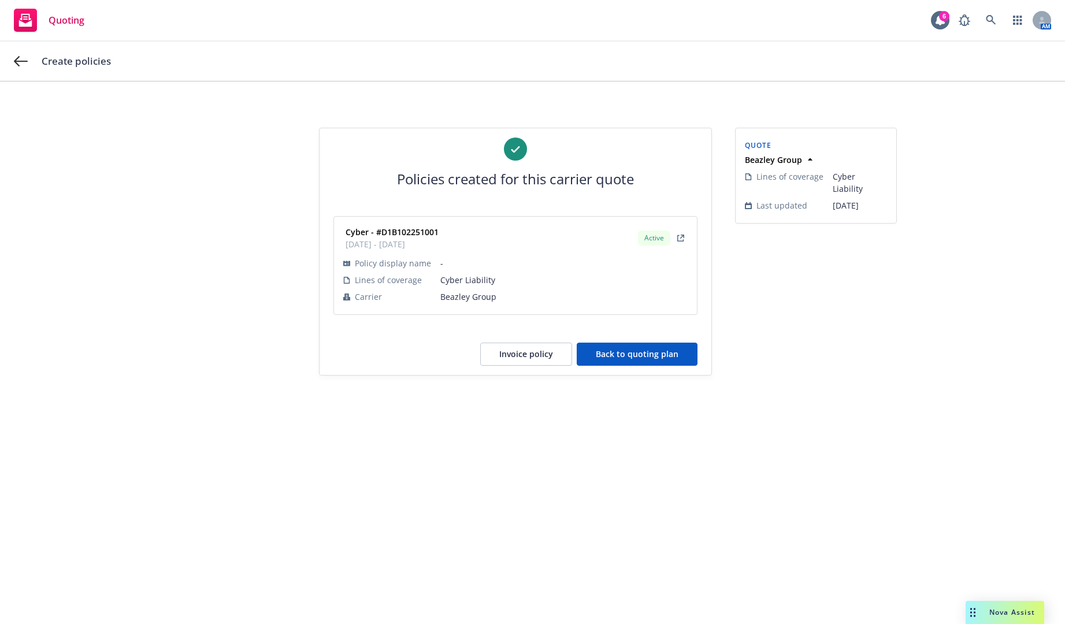
click at [664, 359] on button "Back to quoting plan" at bounding box center [637, 354] width 121 height 23
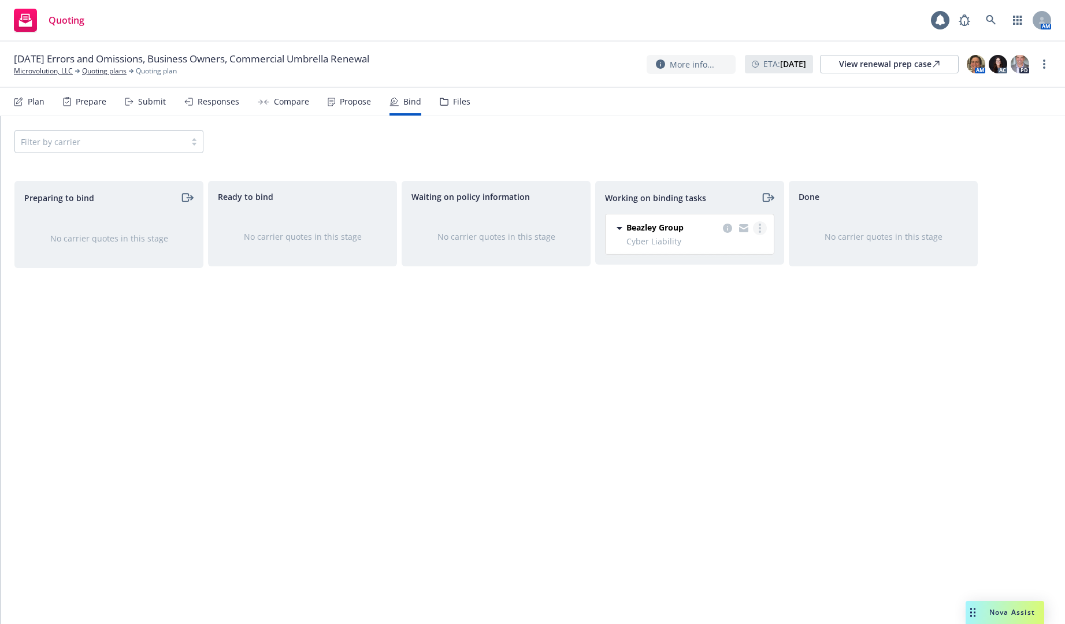
click at [759, 228] on icon "more" at bounding box center [760, 228] width 2 height 9
click at [741, 284] on link "Move to done" at bounding box center [713, 274] width 105 height 23
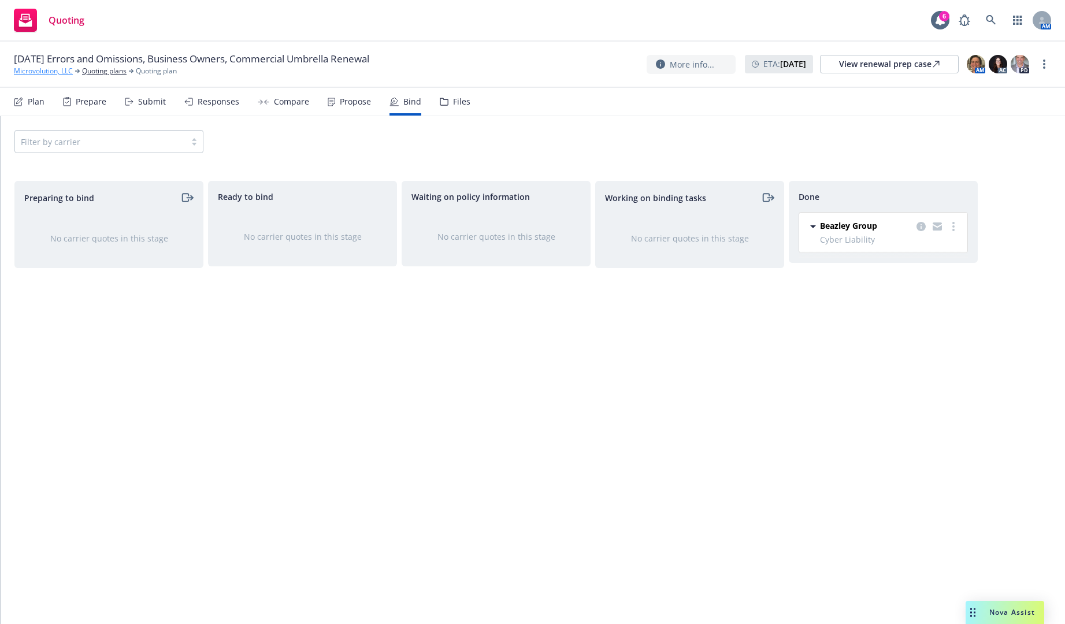
click at [50, 70] on link "Microvolution, LLC" at bounding box center [43, 71] width 59 height 10
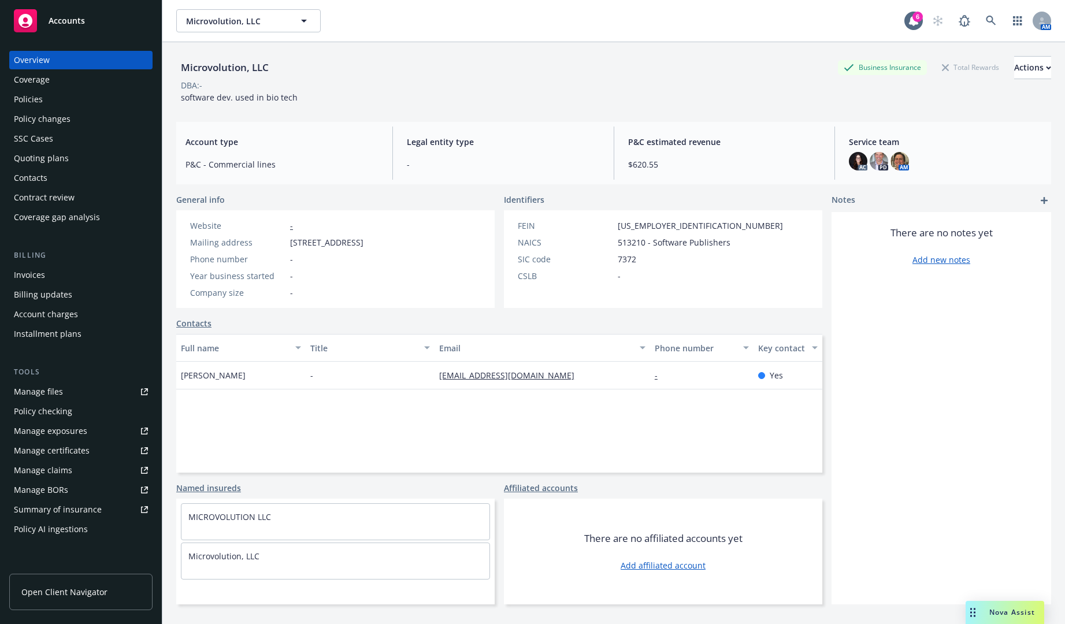
click at [66, 277] on div "Invoices" at bounding box center [81, 275] width 134 height 18
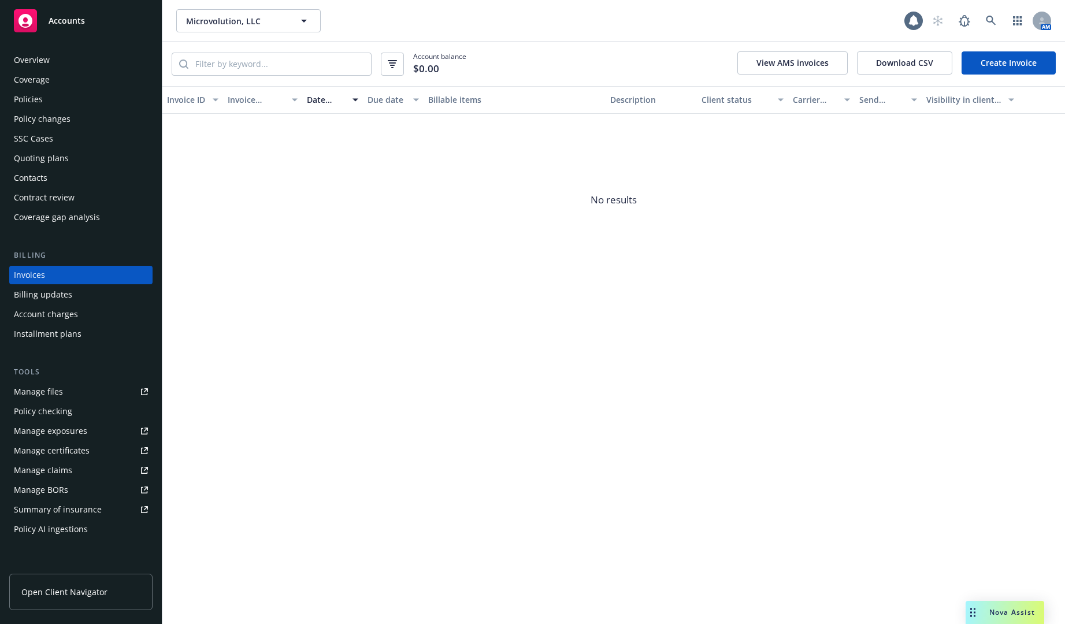
click at [986, 65] on link "Create Invoice" at bounding box center [1008, 62] width 94 height 23
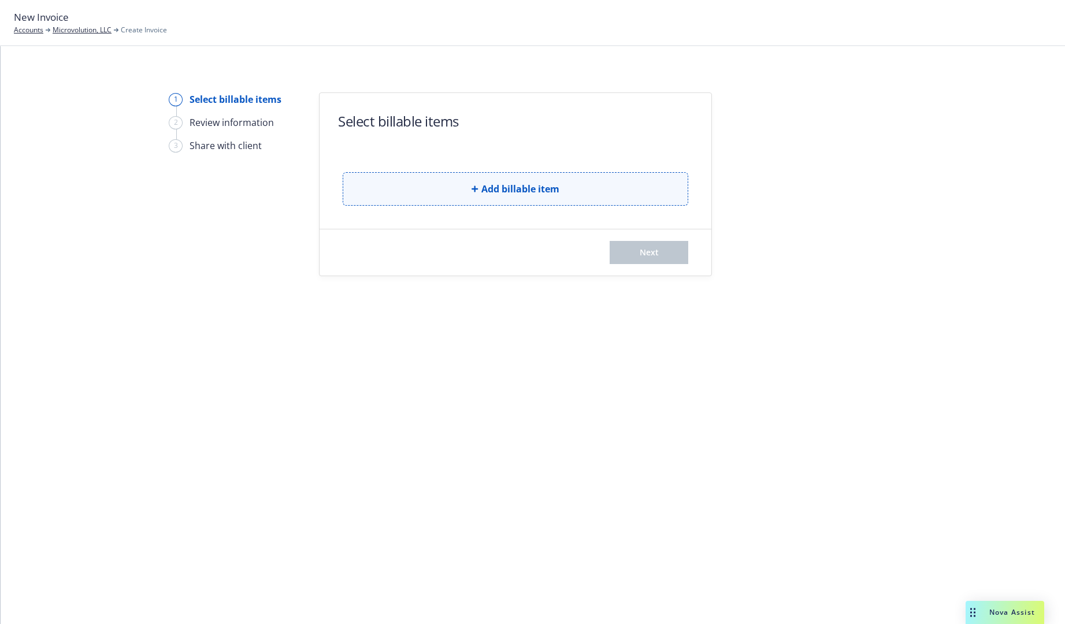
click at [368, 174] on button "Add billable item" at bounding box center [515, 189] width 345 height 34
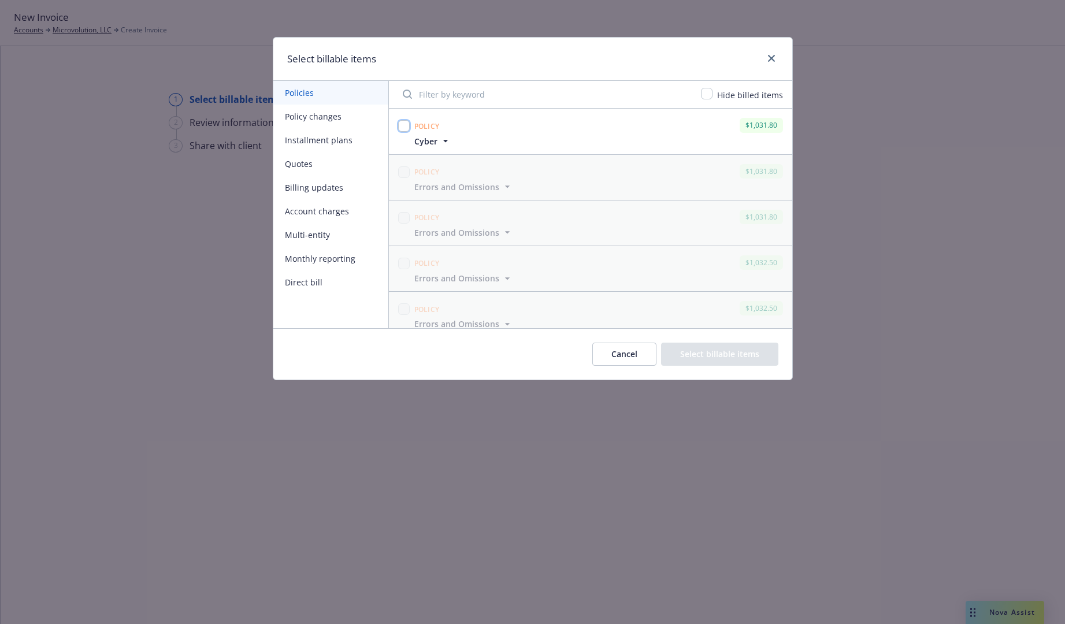
click at [403, 131] on input "checkbox" at bounding box center [404, 126] width 12 height 12
checkbox input "true"
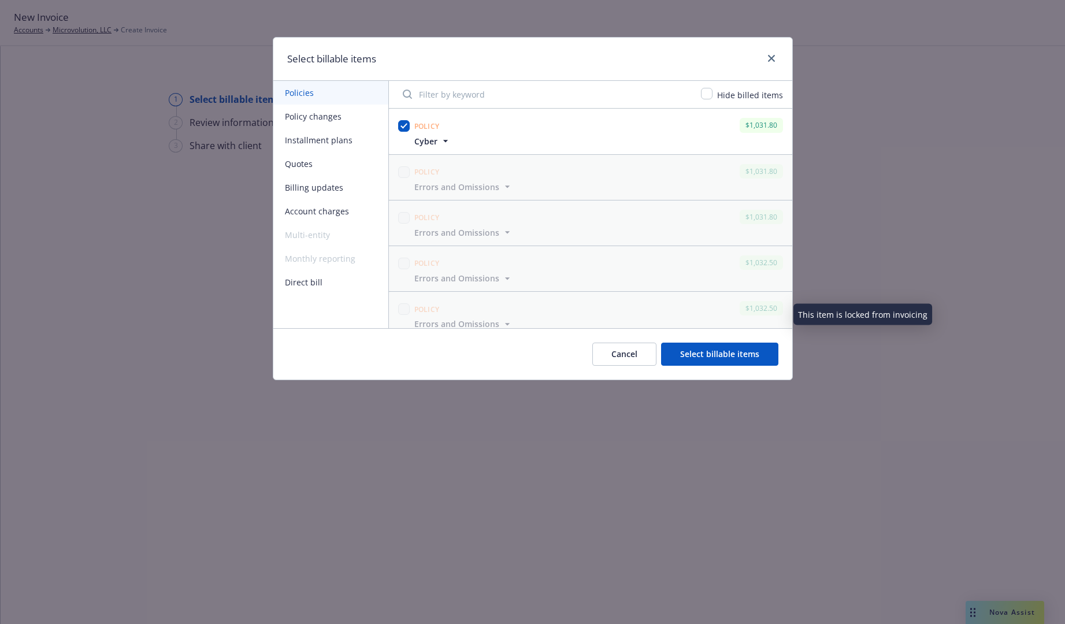
click at [702, 360] on button "Select billable items" at bounding box center [719, 354] width 117 height 23
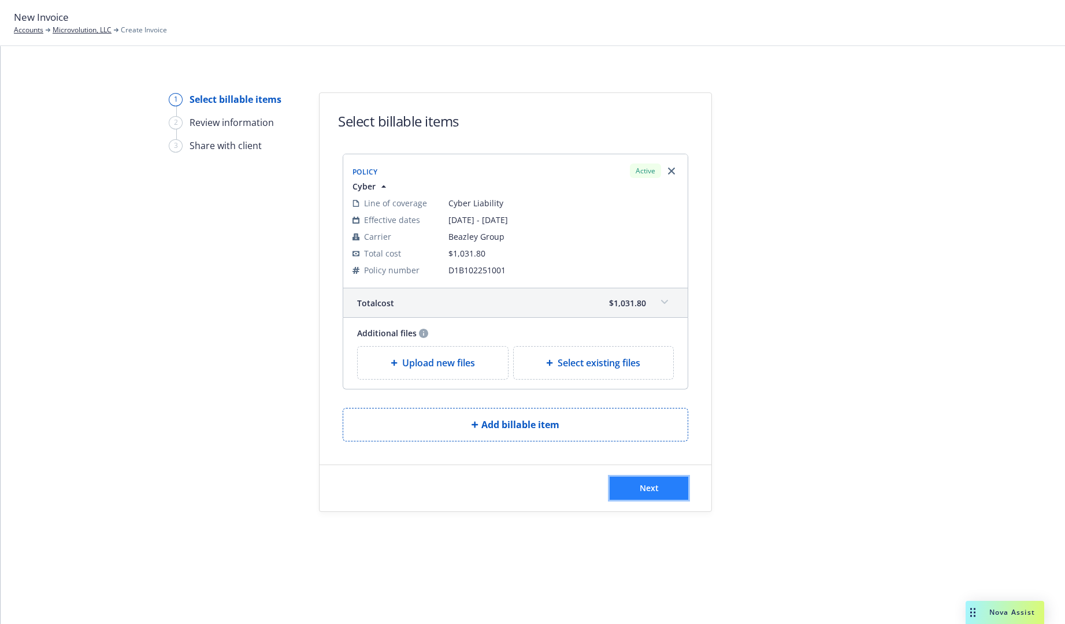
click at [651, 488] on span "Next" at bounding box center [649, 487] width 19 height 11
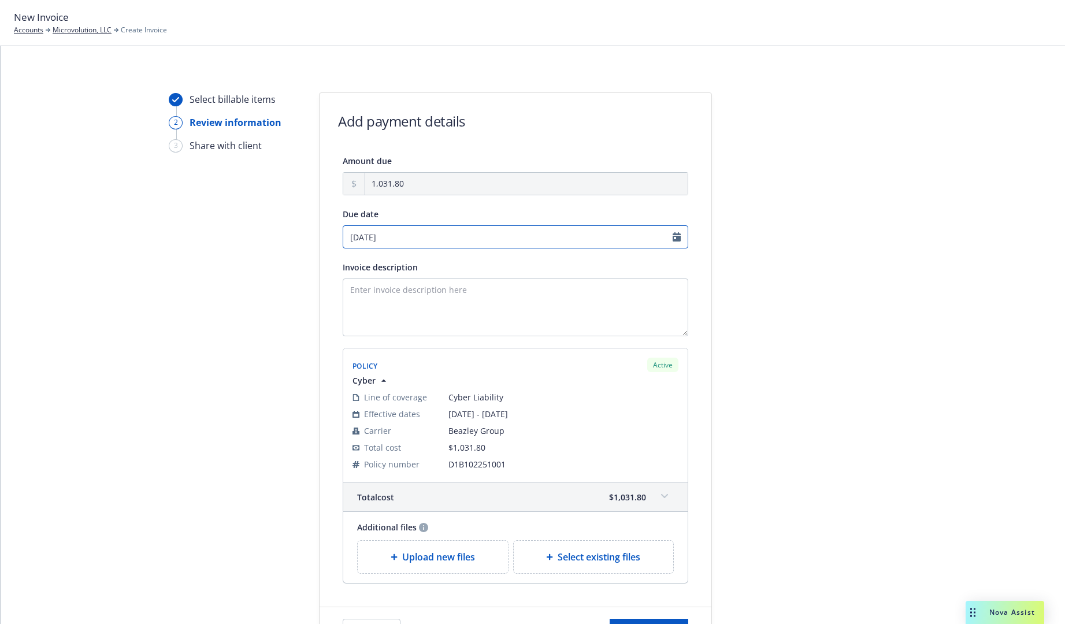
click at [615, 229] on input "10/02/2025" at bounding box center [515, 236] width 345 height 23
select select "October"
select select "2025"
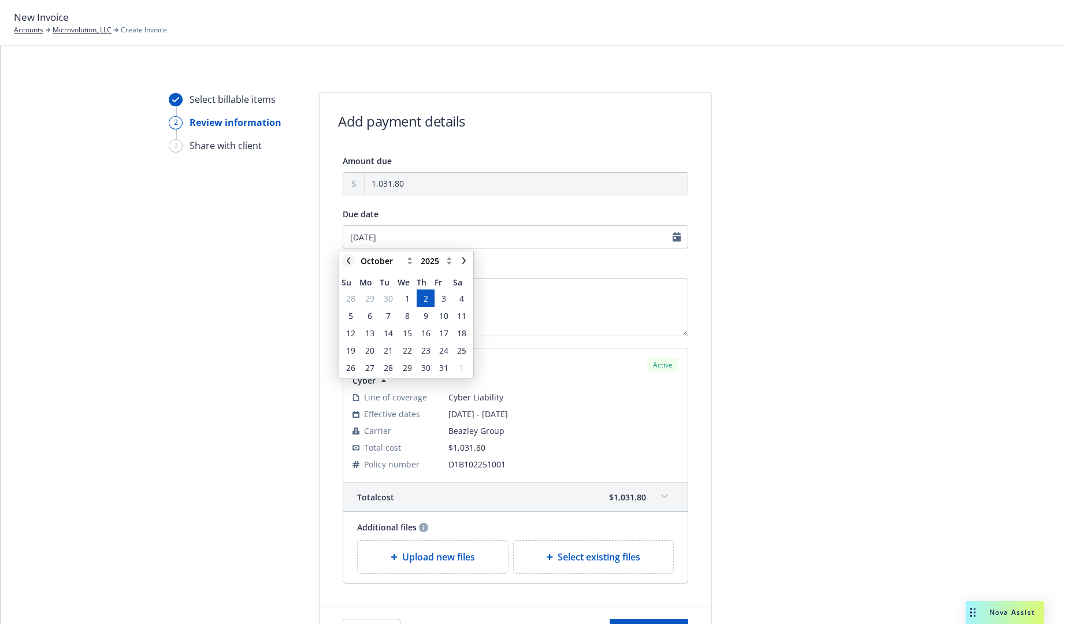
click at [355, 263] on link "chevronLeft" at bounding box center [348, 261] width 14 height 14
select select "September"
click at [371, 349] on span "22" at bounding box center [369, 350] width 9 height 12
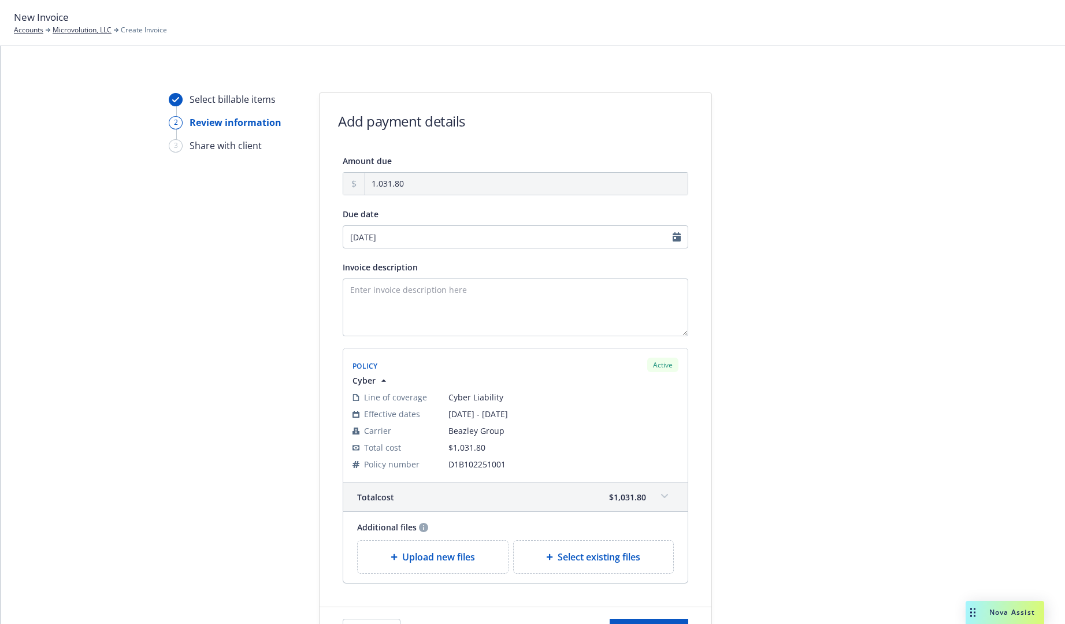
type input "09/22/2025"
click at [588, 282] on textarea "Invoice description" at bounding box center [515, 307] width 345 height 58
type textarea "2025-2026 Errors and Omissions with Cyber Renewal"
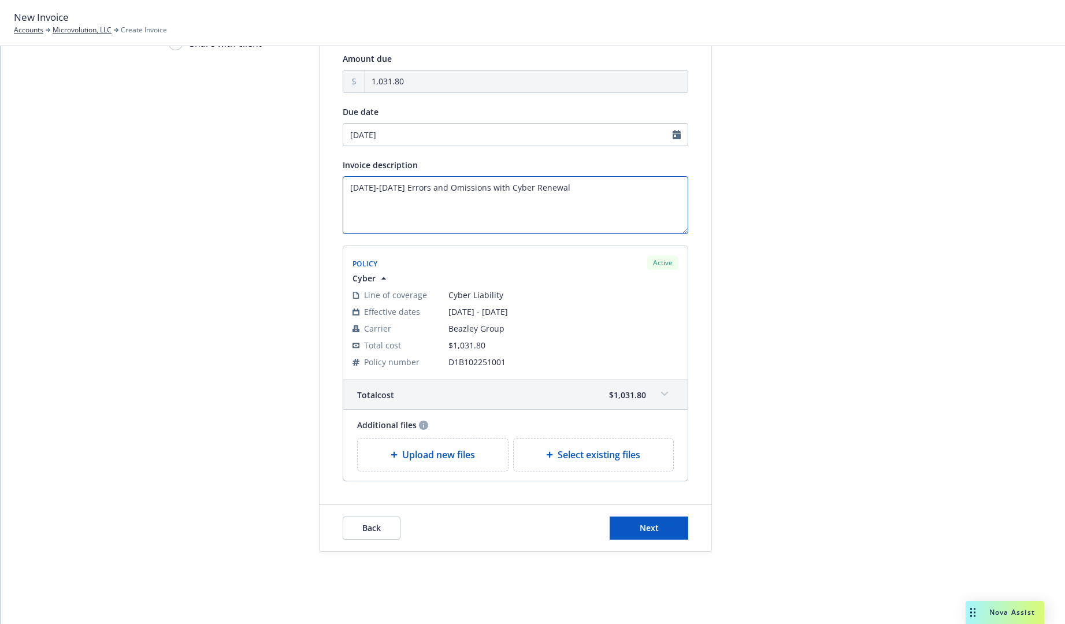
scroll to position [104, 0]
click at [670, 527] on button "Next" at bounding box center [648, 526] width 79 height 23
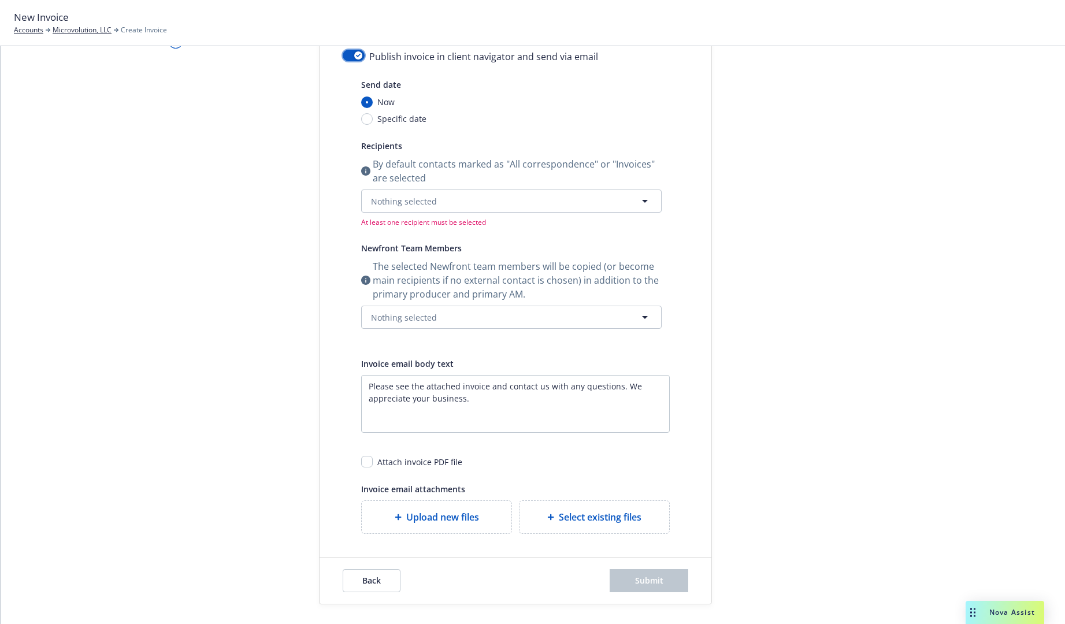
click at [356, 56] on icon "button" at bounding box center [358, 55] width 5 height 3
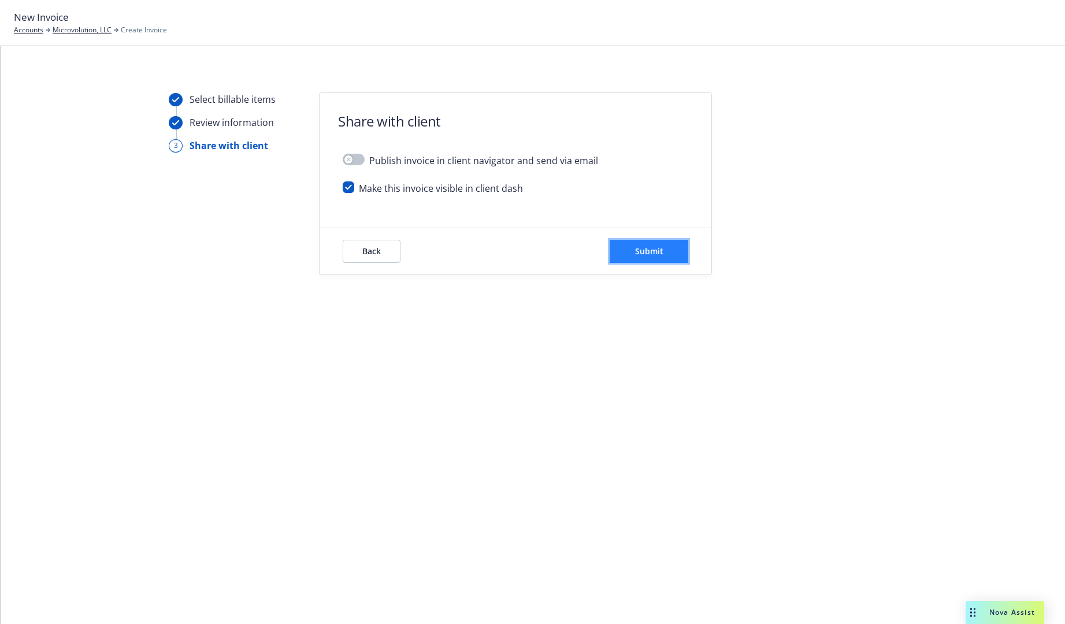
click at [680, 252] on button "Submit" at bounding box center [648, 251] width 79 height 23
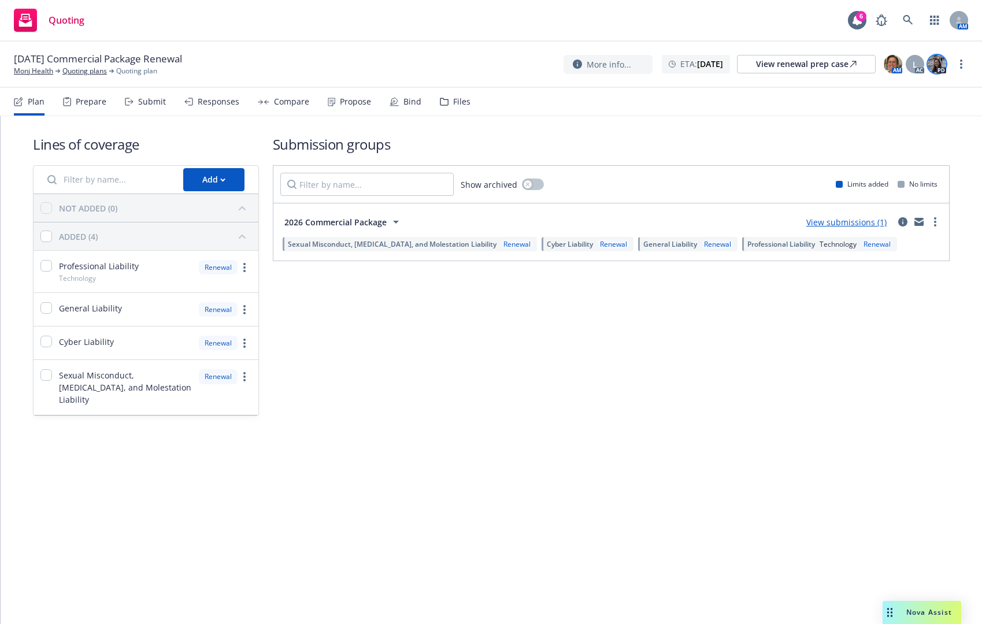
click at [938, 65] on img at bounding box center [936, 64] width 18 height 18
click at [693, 116] on nav "Plan Prepare Submit Responses Compare Propose Bind Files" at bounding box center [491, 102] width 982 height 28
